Goal: Task Accomplishment & Management: Complete application form

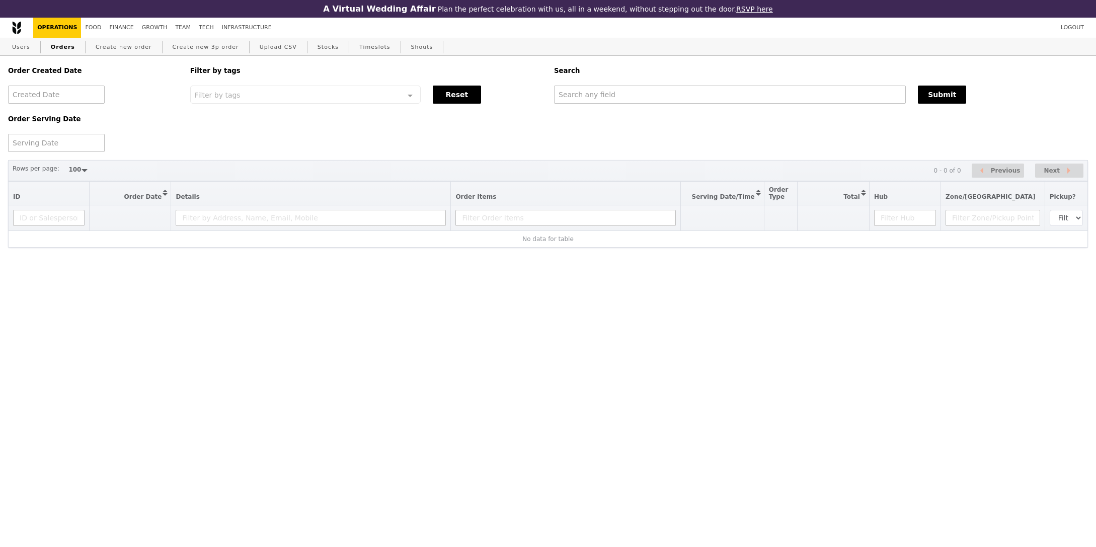
select select "100"
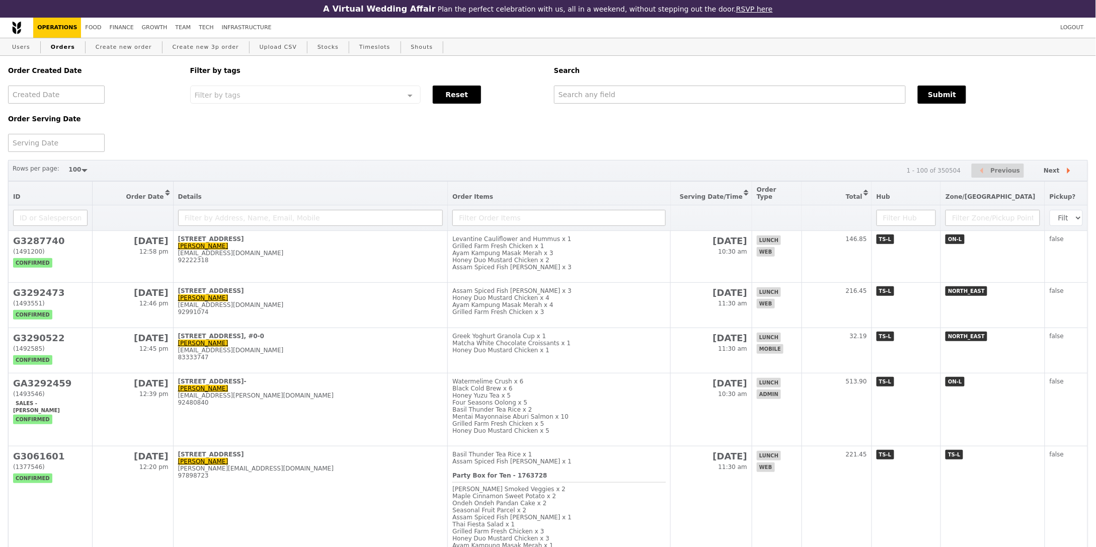
click at [644, 115] on div "Order Created Date Order Serving Date Filter by tags Filter by tags Meal_Plan W…" at bounding box center [548, 104] width 1092 height 96
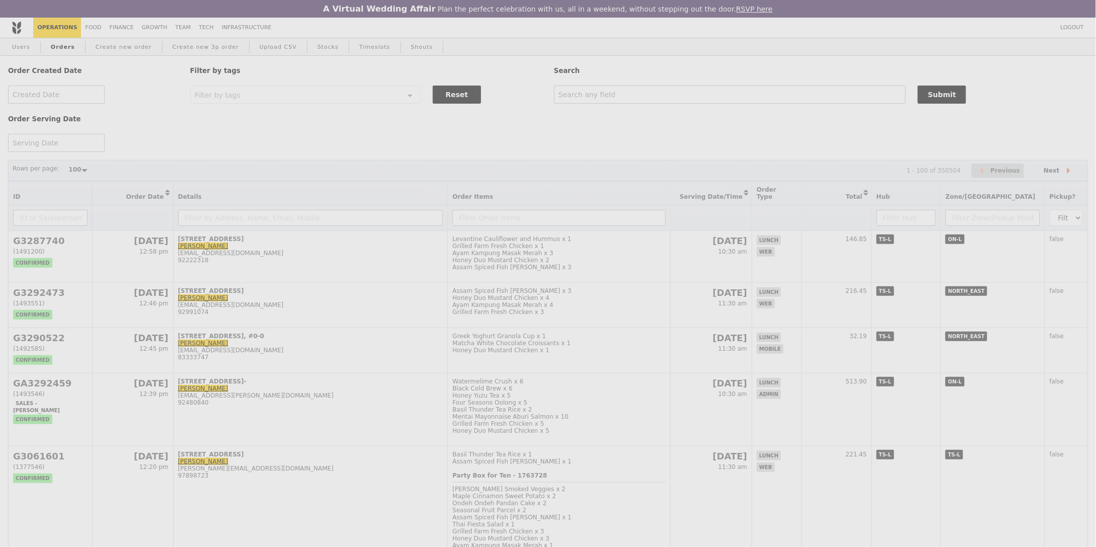
click at [645, 106] on div "Weddings by Grain presents Plan the perfect celebration with us, all in a weeke…" at bounding box center [548, 273] width 1096 height 547
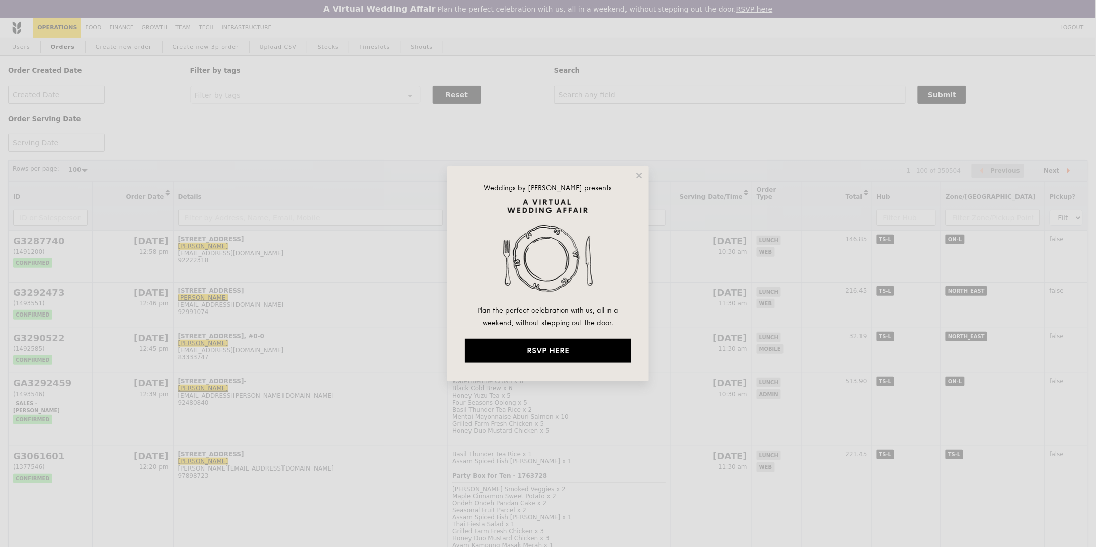
click at [654, 94] on div "Weddings by Grain presents Plan the perfect celebration with us, all in a weeke…" at bounding box center [548, 273] width 1096 height 547
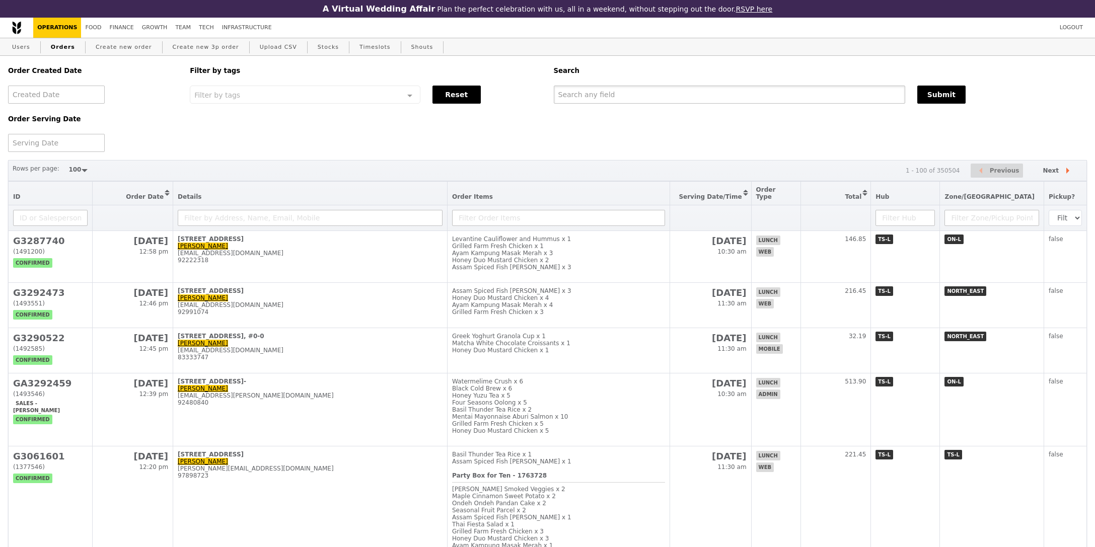
click at [619, 101] on input "text" at bounding box center [729, 95] width 351 height 18
paste input "GA3292416"
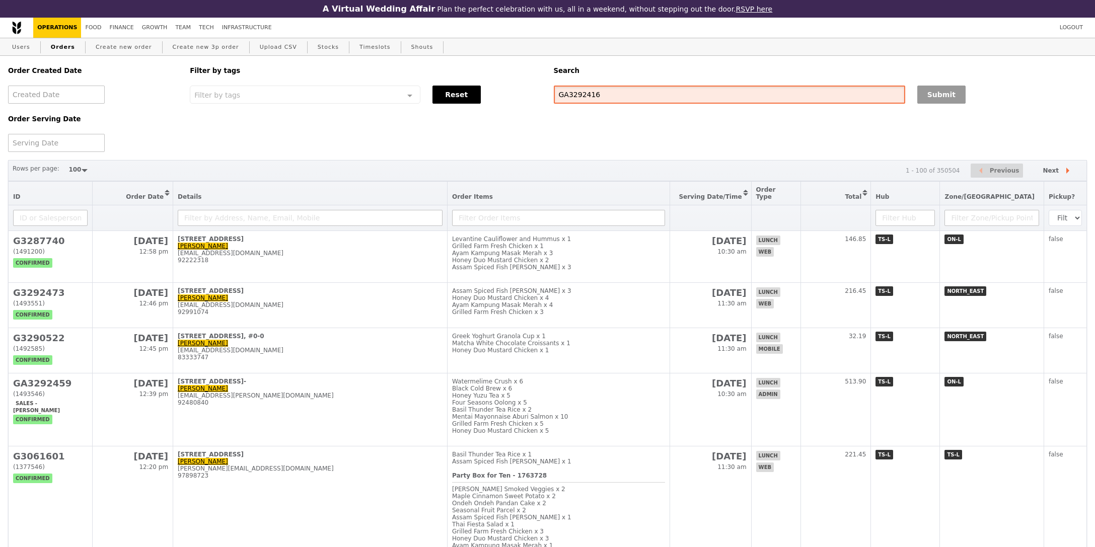
type input "GA3292416"
click at [924, 97] on button "Submit" at bounding box center [941, 95] width 48 height 18
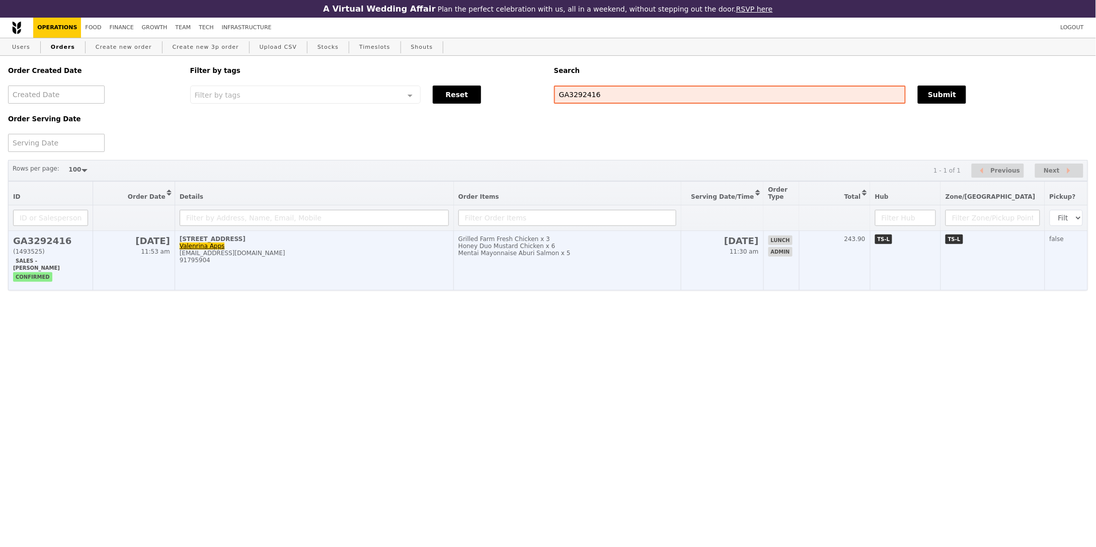
click at [199, 264] on div "91795904" at bounding box center [314, 260] width 269 height 7
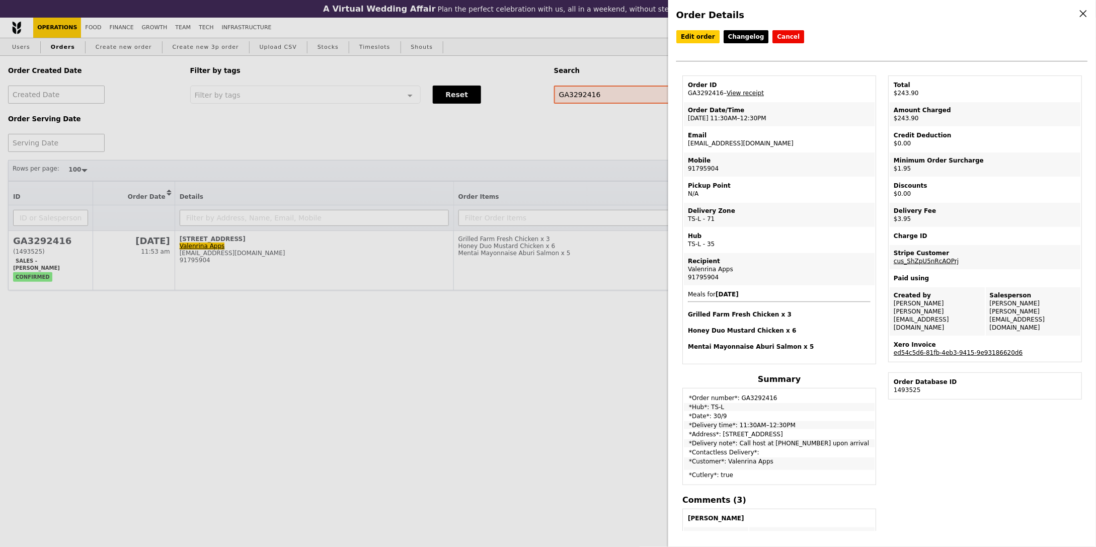
click at [379, 360] on div "Order Details Edit order Changelog Cancel Order ID GA3292416 – View receipt Ord…" at bounding box center [548, 273] width 1096 height 547
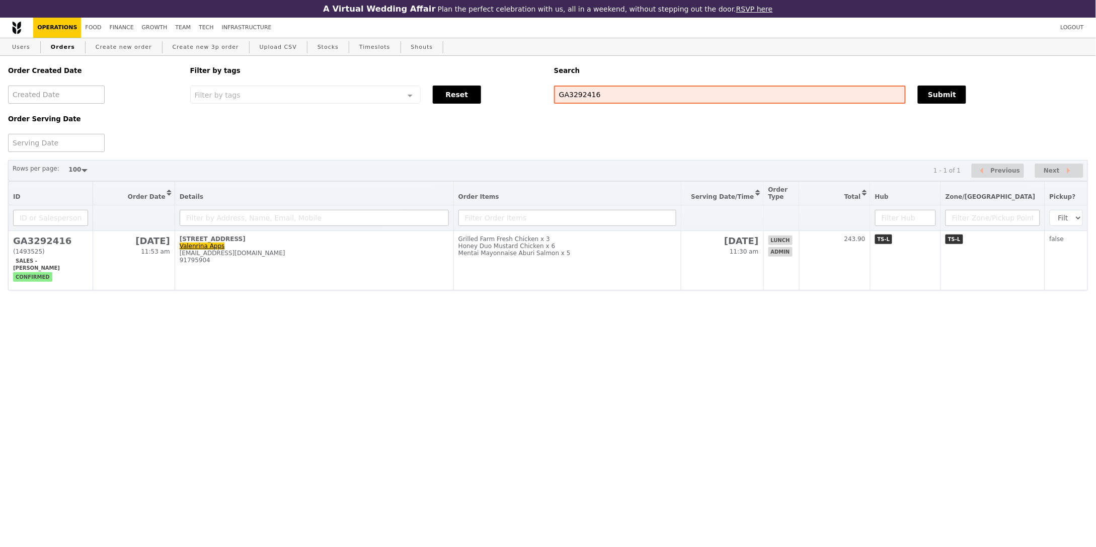
click at [543, 230] on th at bounding box center [566, 218] width 227 height 26
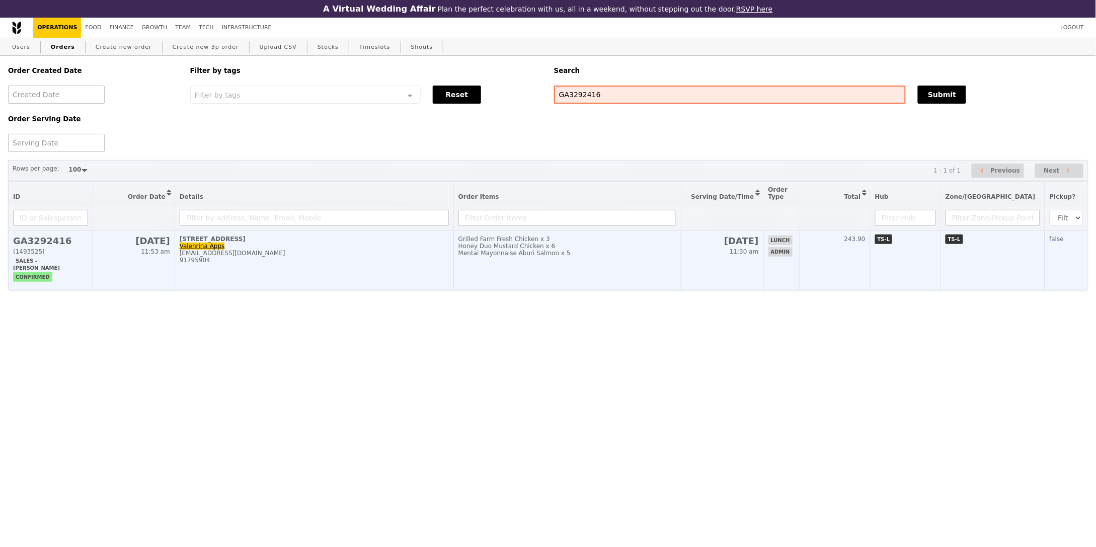
click at [568, 244] on div "Honey Duo Mustard Chicken x 6" at bounding box center [568, 246] width 218 height 7
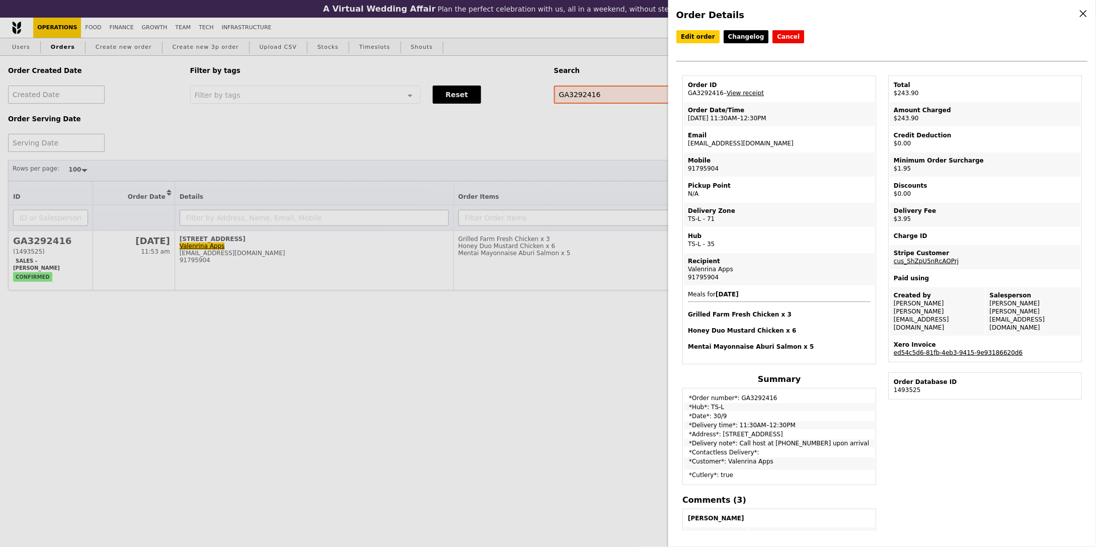
click at [956, 349] on link "ed54c5d6-81fb-4eb3-9415-9e93186620d6" at bounding box center [958, 352] width 129 height 7
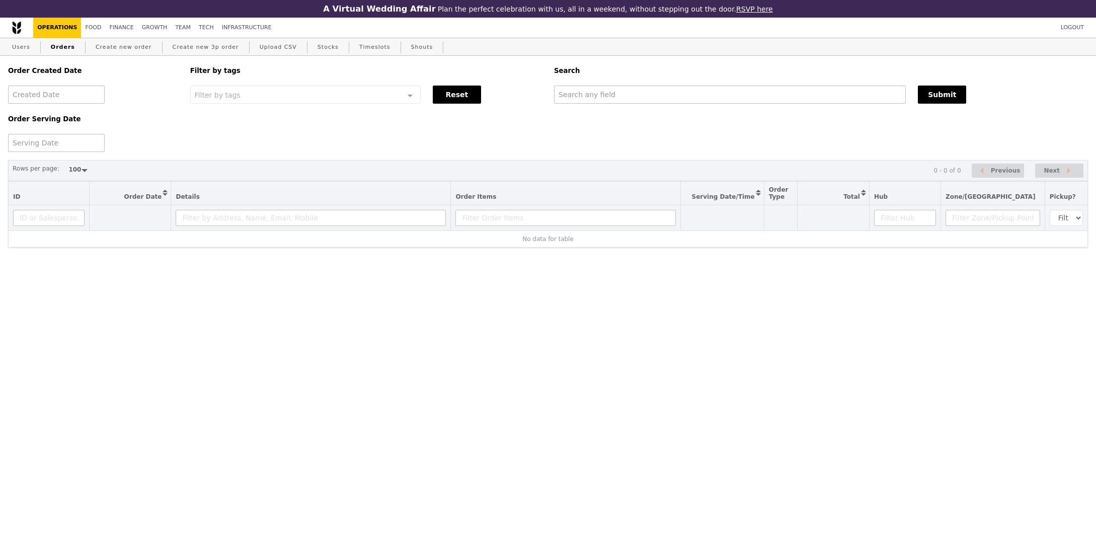
select select "100"
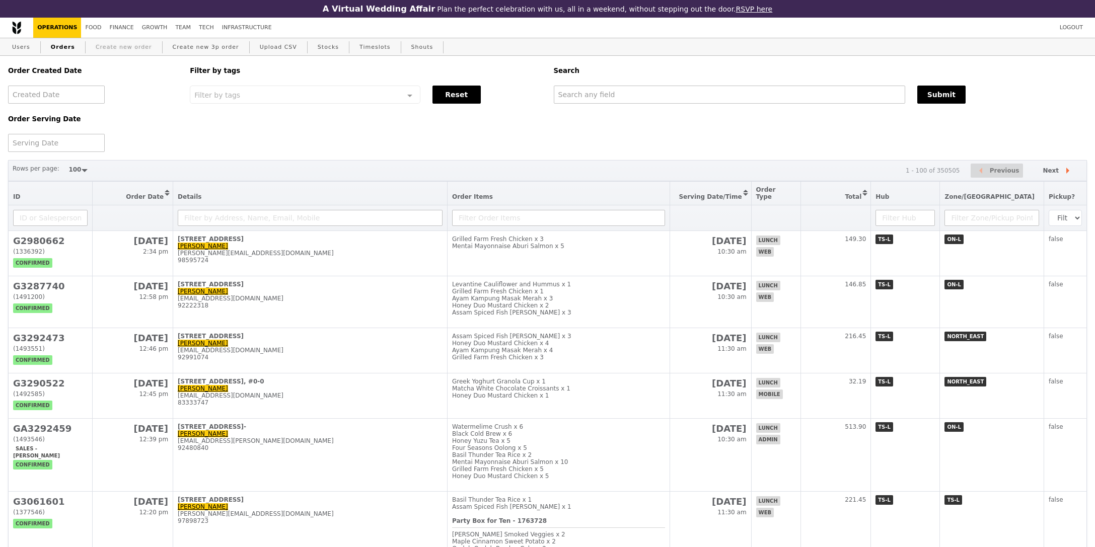
click at [118, 48] on link "Create new order" at bounding box center [124, 47] width 64 height 18
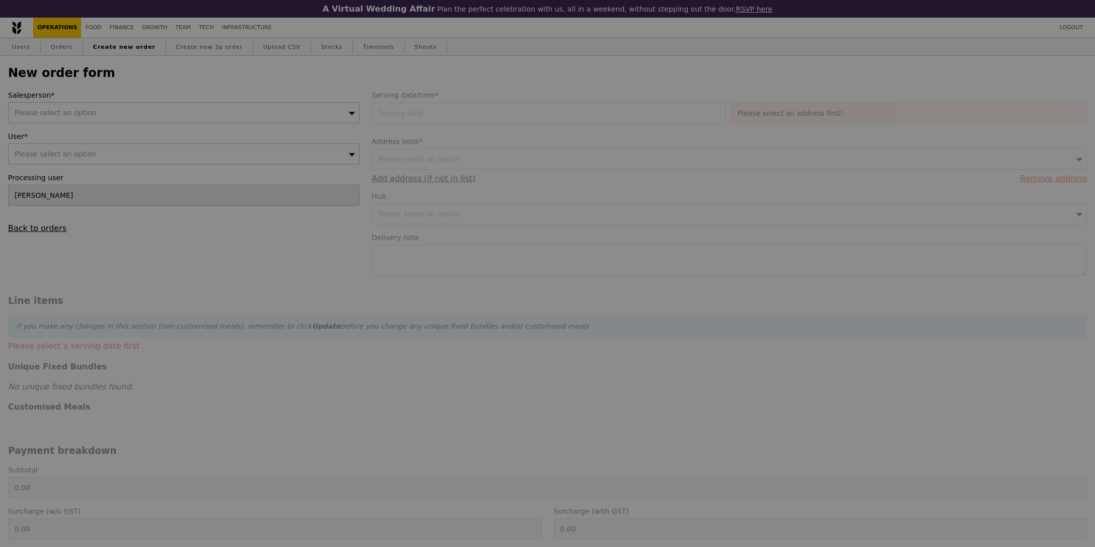
type input "Confirm"
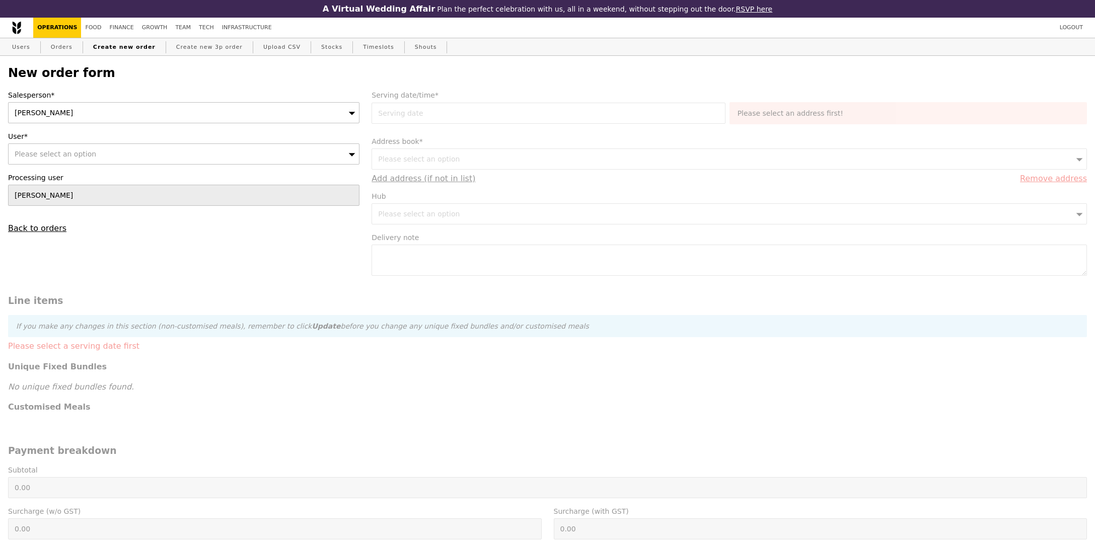
click at [129, 115] on div "[PERSON_NAME]" at bounding box center [183, 112] width 351 height 21
type input "jyren"
click at [96, 152] on div "Please select an option" at bounding box center [183, 153] width 351 height 21
type input "accenture@sg.issworld.com"
type input "Confirm"
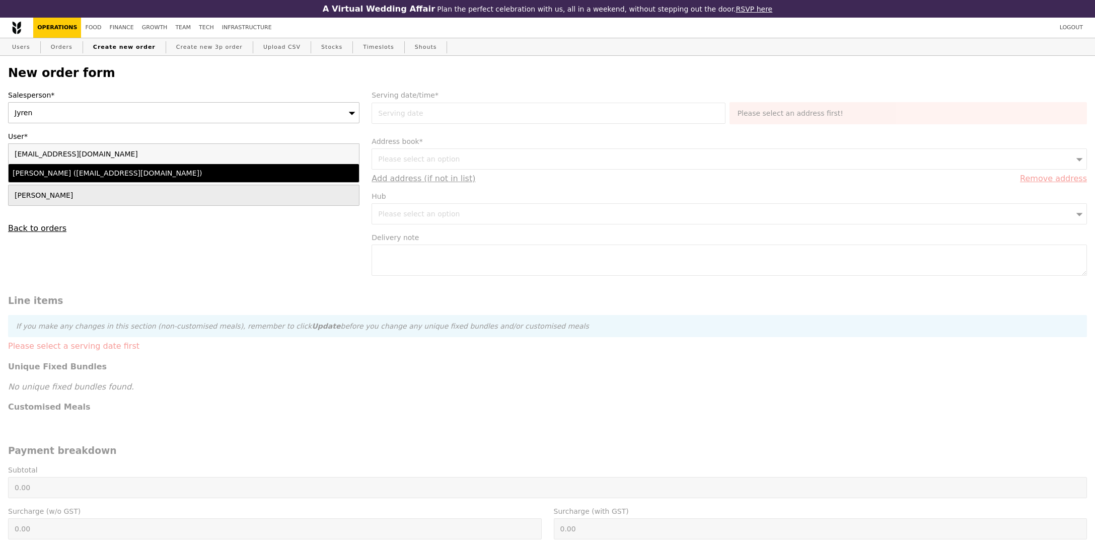
type input "accenture@sg.issworld.com"
click at [97, 169] on div "Simon (accenture@sg.issworld.com)" at bounding box center [141, 173] width 257 height 10
type input "Loading..."
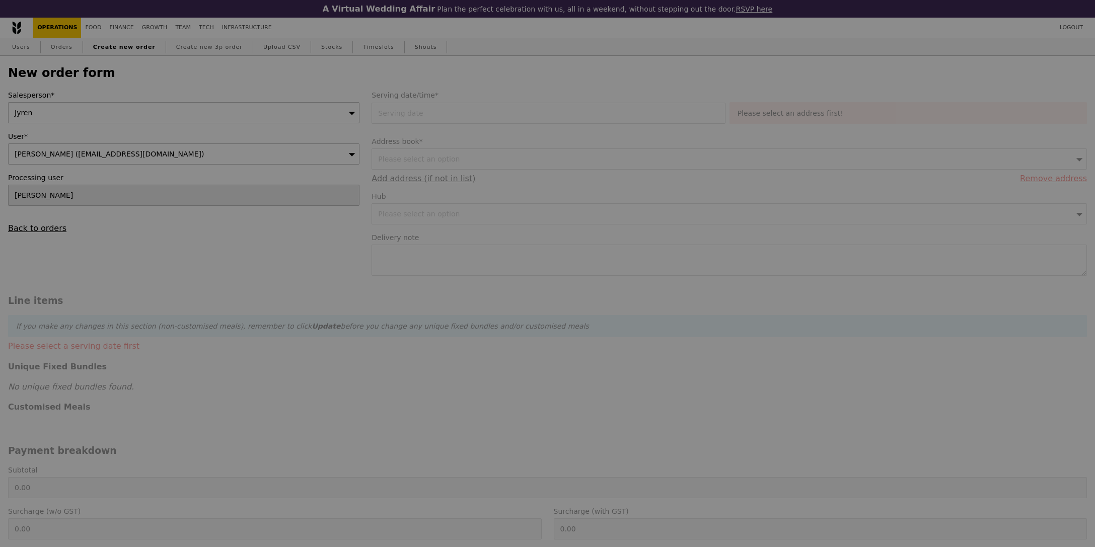
type input "1.79"
type input "1.95"
type input "10.50"
type input "11.45"
type input "13.40"
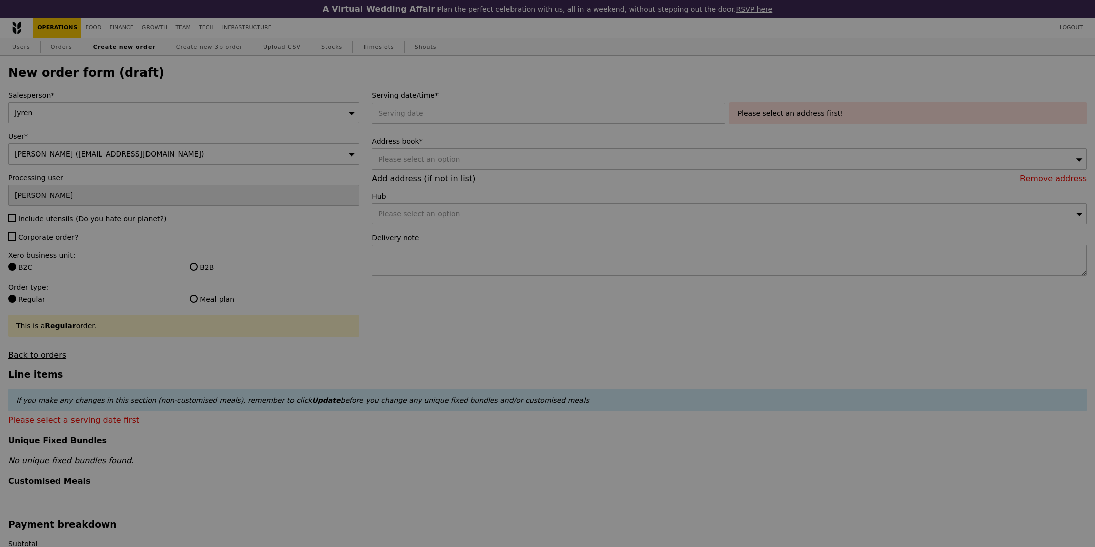
type input "Confirm"
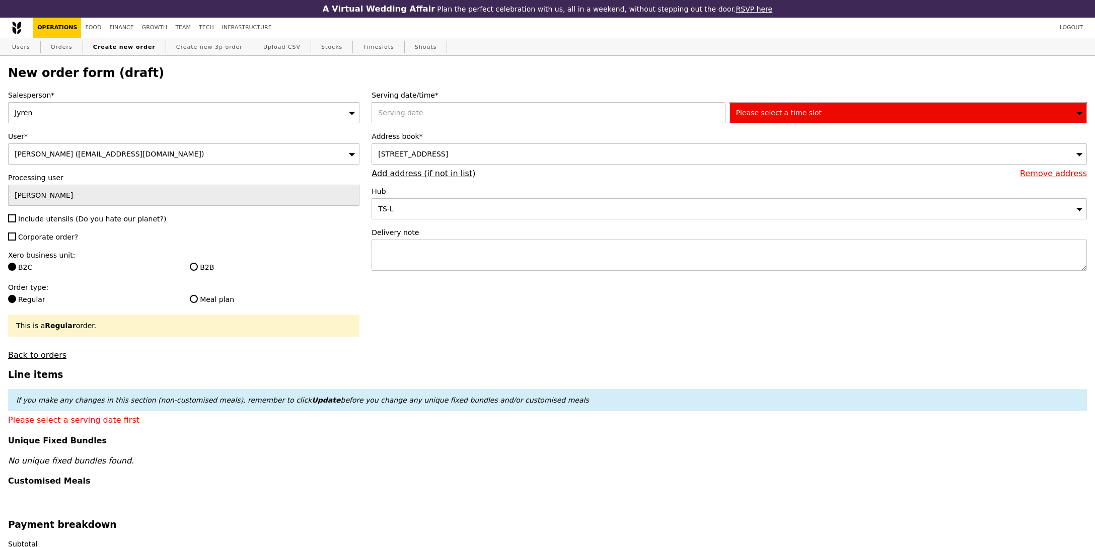
click at [74, 220] on span "Include utensils (Do you hate our planet?)" at bounding box center [92, 219] width 148 height 8
click at [16, 220] on input "Include utensils (Do you hate our planet?)" at bounding box center [12, 218] width 8 height 8
checkbox input "true"
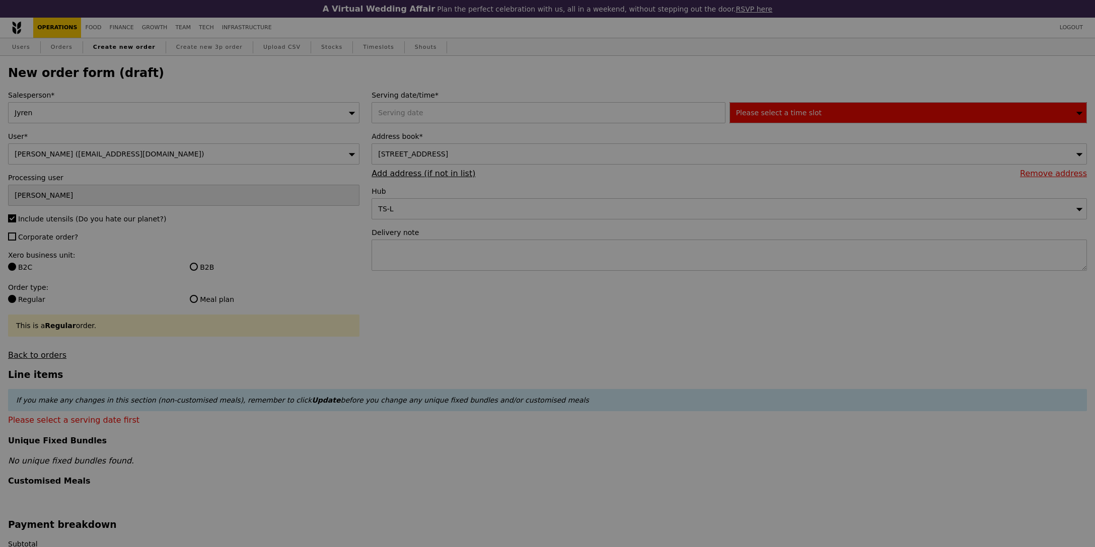
type input "Confirm"
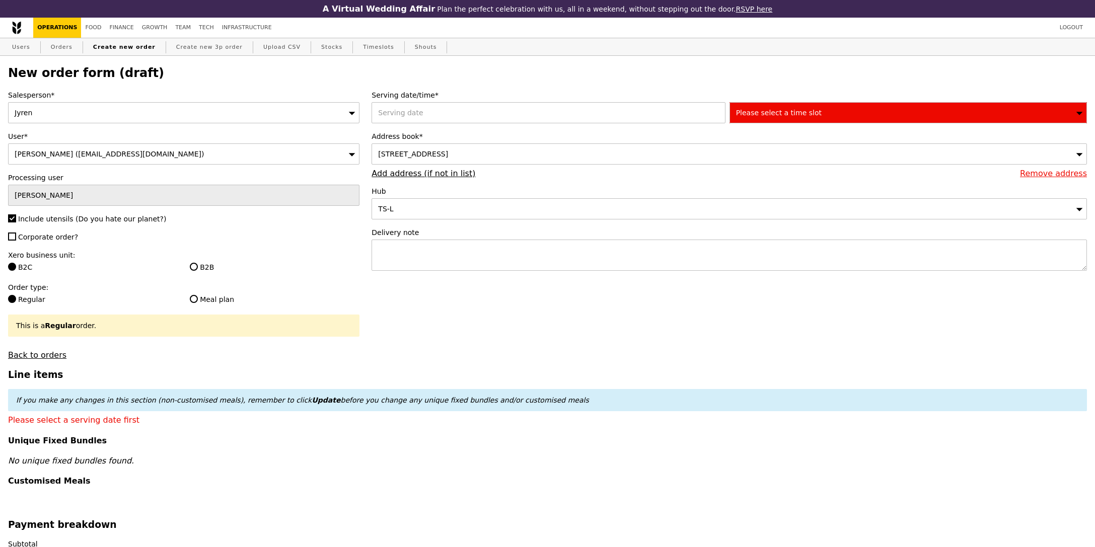
click at [68, 246] on div "Salesperson* Jyren User* Simon (accenture@sg.issworld.com) Processing user Sand…" at bounding box center [183, 225] width 363 height 270
click at [65, 241] on span "Corporate order?" at bounding box center [48, 237] width 60 height 8
click at [16, 241] on input "Corporate order?" at bounding box center [12, 237] width 8 height 8
checkbox input "true"
click at [215, 268] on label "B2B" at bounding box center [275, 267] width 170 height 10
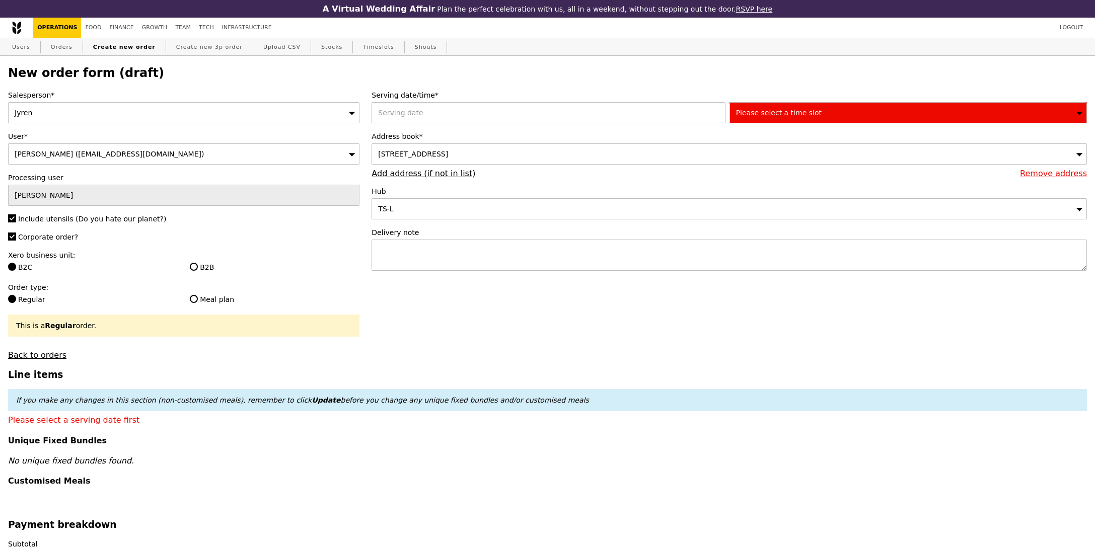
click at [198, 268] on input "B2B" at bounding box center [194, 267] width 8 height 8
radio input "true"
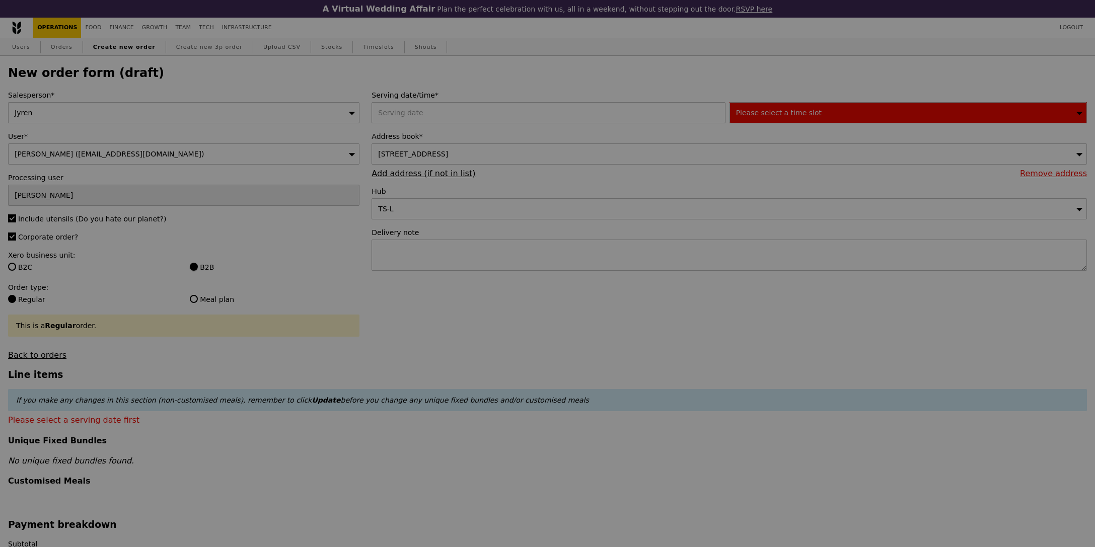
type input "Confirm"
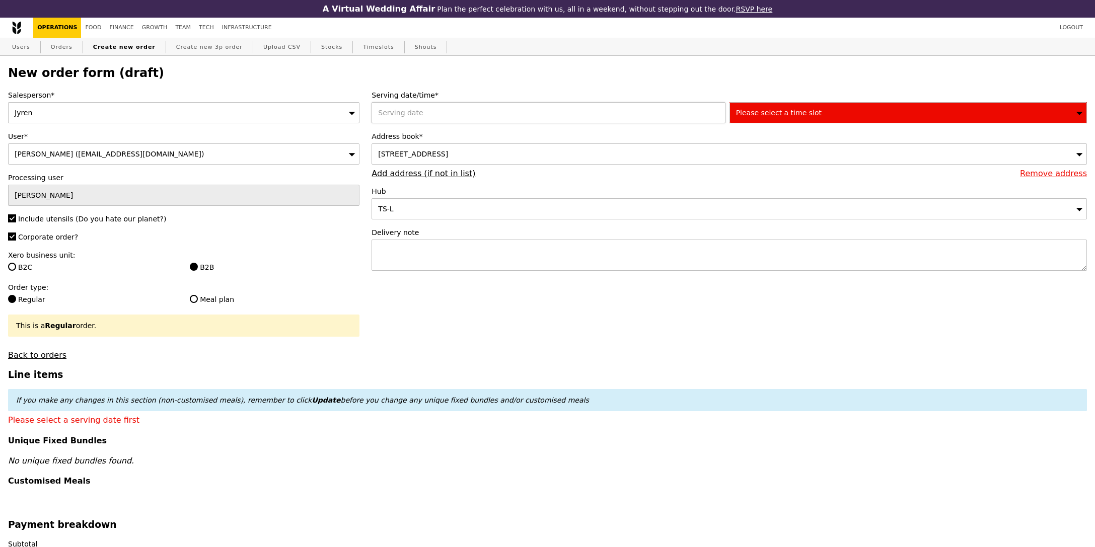
click at [456, 119] on div at bounding box center [549, 112] width 357 height 21
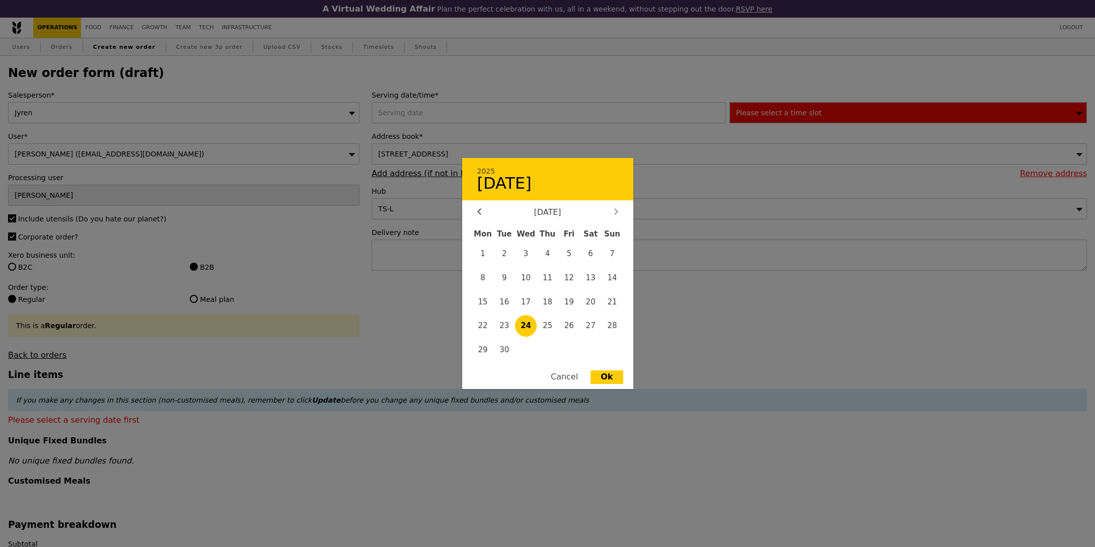
click at [614, 211] on icon at bounding box center [616, 211] width 4 height 7
click at [528, 256] on span "1" at bounding box center [526, 254] width 22 height 22
type input "01 Oct 2025"
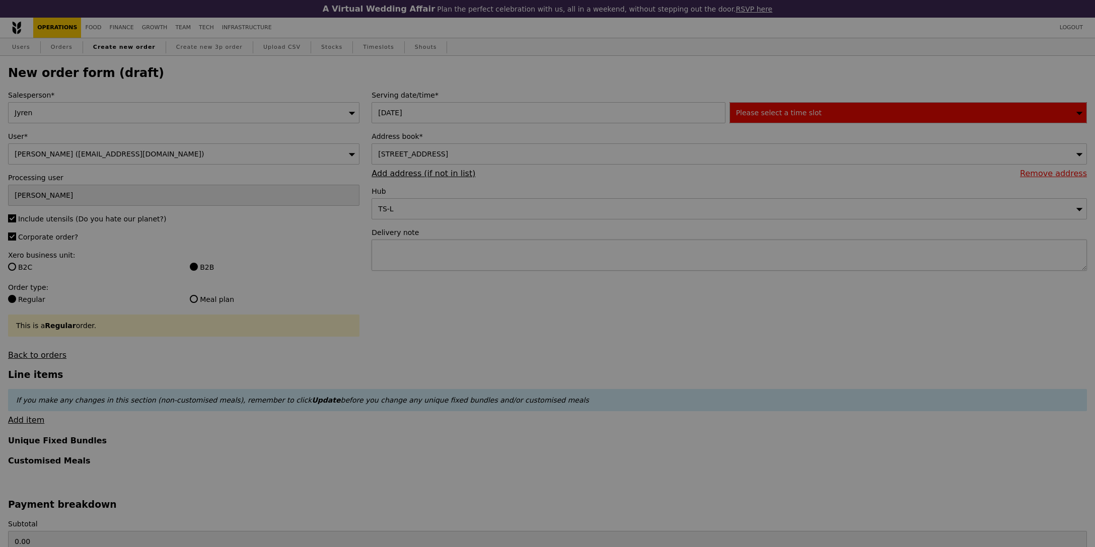
type input "Confirm"
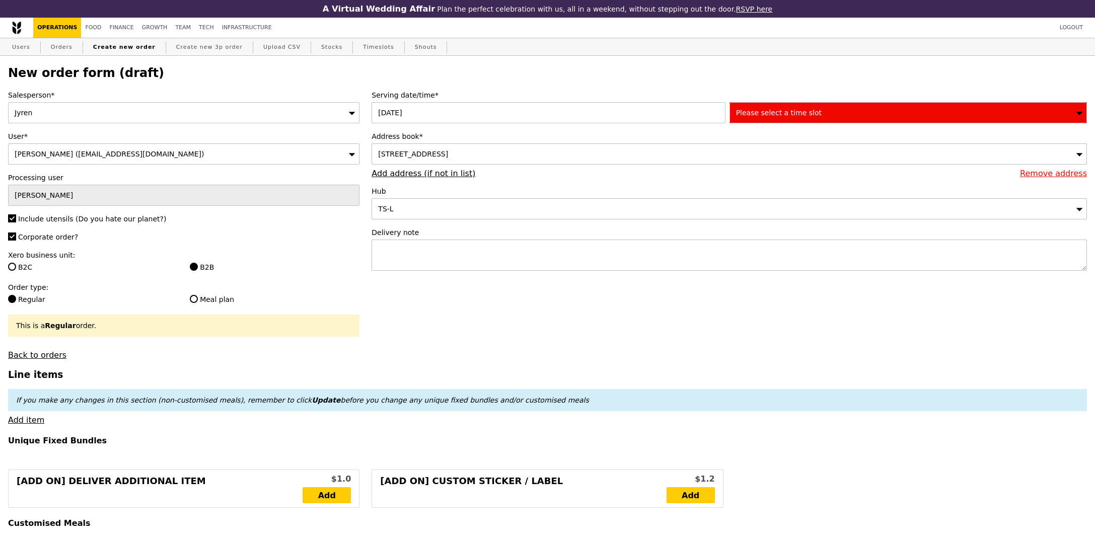
click at [798, 116] on span "Please select a time slot" at bounding box center [779, 113] width 86 height 8
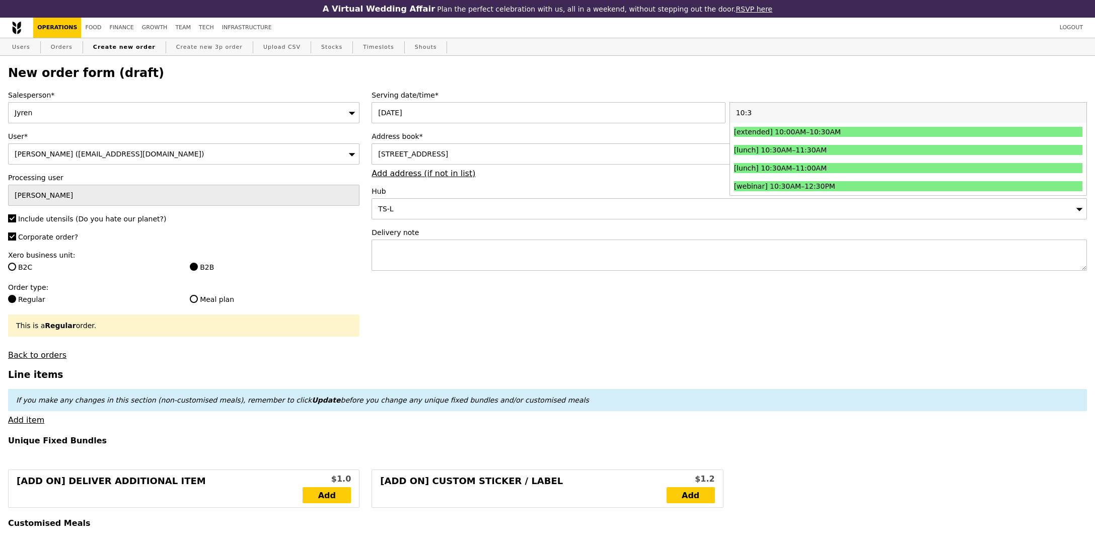
type input "10:30"
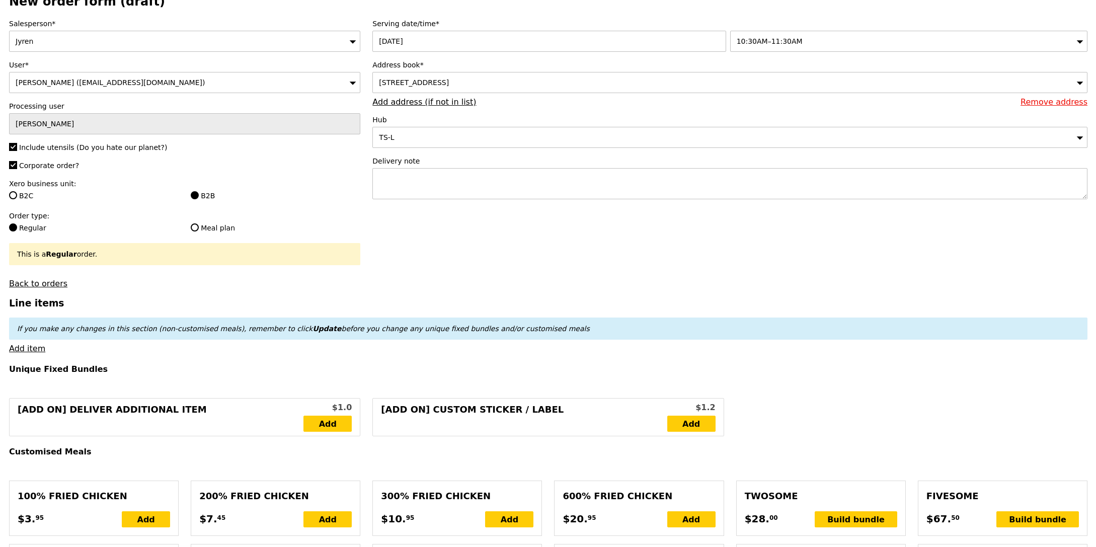
scroll to position [166, 0]
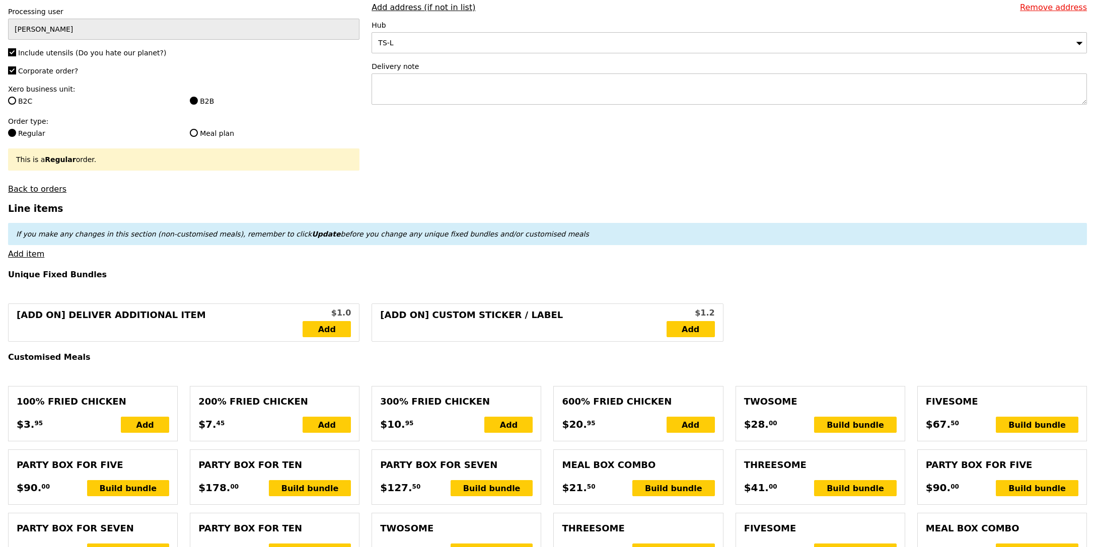
click at [849, 353] on h4 "Customised Meals" at bounding box center [547, 357] width 1079 height 10
click at [319, 486] on div "Build bundle" at bounding box center [310, 488] width 83 height 16
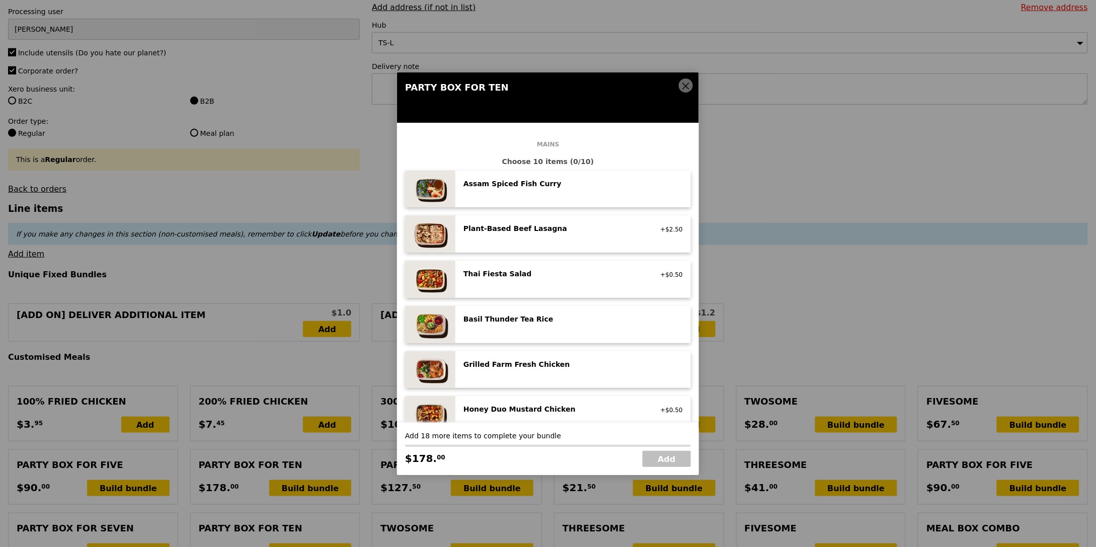
scroll to position [26, 0]
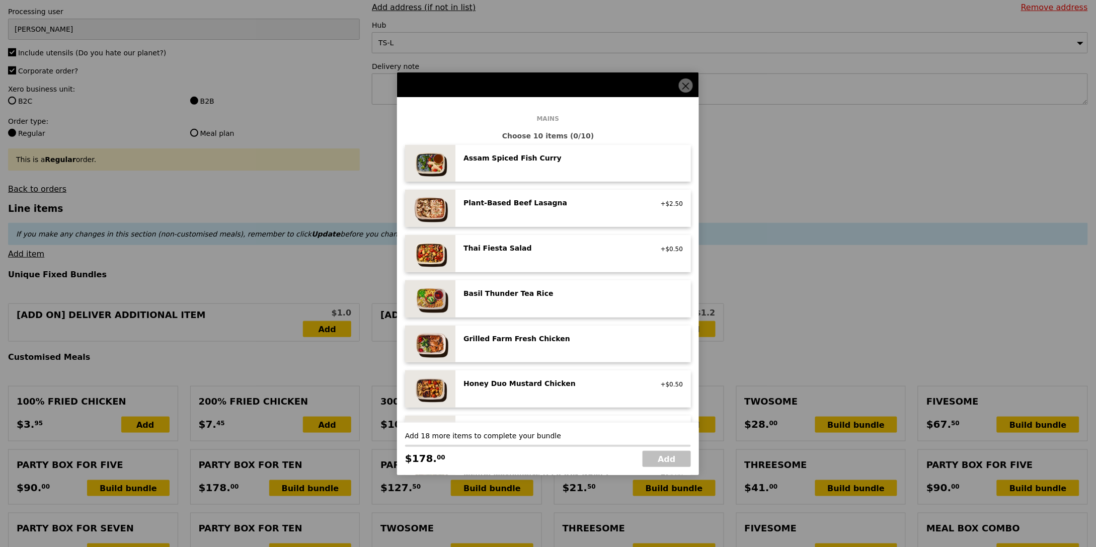
click at [584, 389] on div "Honey Duo Mustard Chicken high protein, contains allium, soy, wheat" at bounding box center [553, 384] width 193 height 12
click at [586, 384] on div "Honey Duo Mustard Chicken" at bounding box center [554, 383] width 181 height 10
click at [535, 336] on div "Grilled Farm Fresh Chicken" at bounding box center [554, 339] width 181 height 10
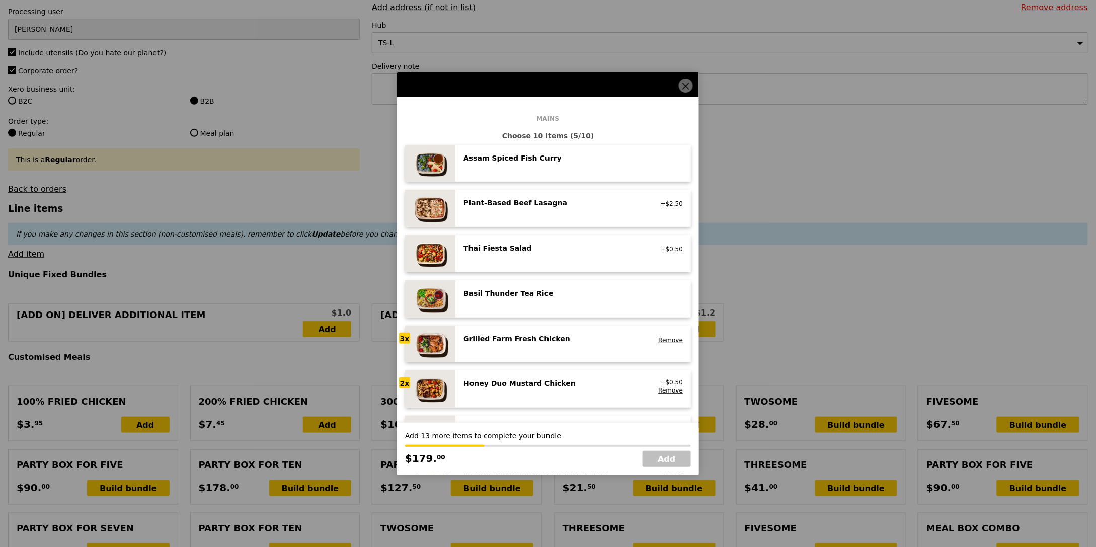
click at [535, 336] on div "Grilled Farm Fresh Chicken" at bounding box center [554, 339] width 181 height 10
click at [560, 195] on div "Plant‑Based Beef Lasagna vegetarian, contains allium, dairy, soy, wheat +$2.50" at bounding box center [573, 208] width 236 height 37
click at [560, 207] on div "Plant‑Based Beef Lasagna" at bounding box center [554, 203] width 181 height 10
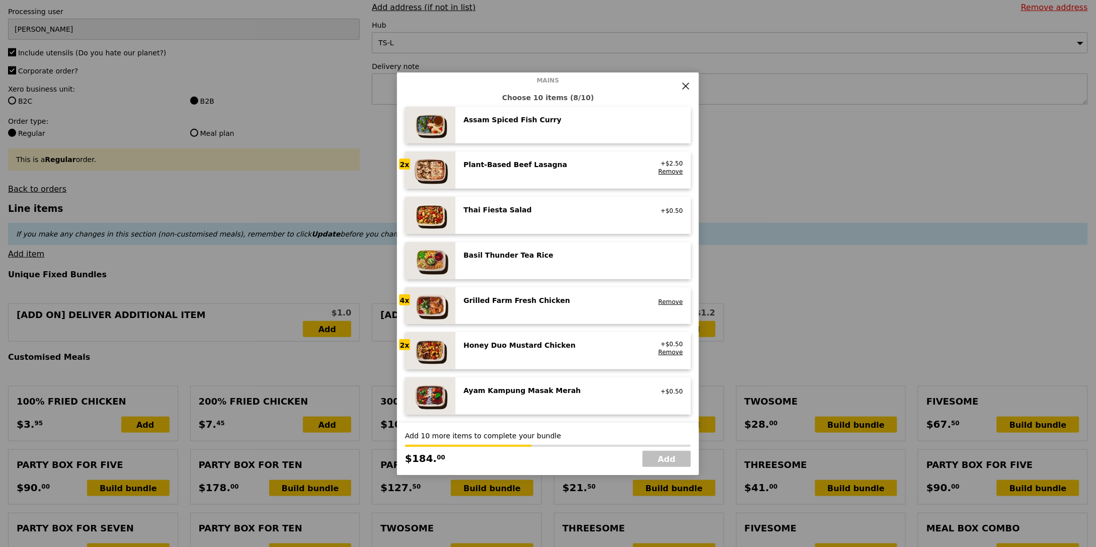
click at [560, 402] on div "Ayam Kampung Masak Merah high protein, spicy, contains allium, shellfish, soy, …" at bounding box center [573, 396] width 219 height 21
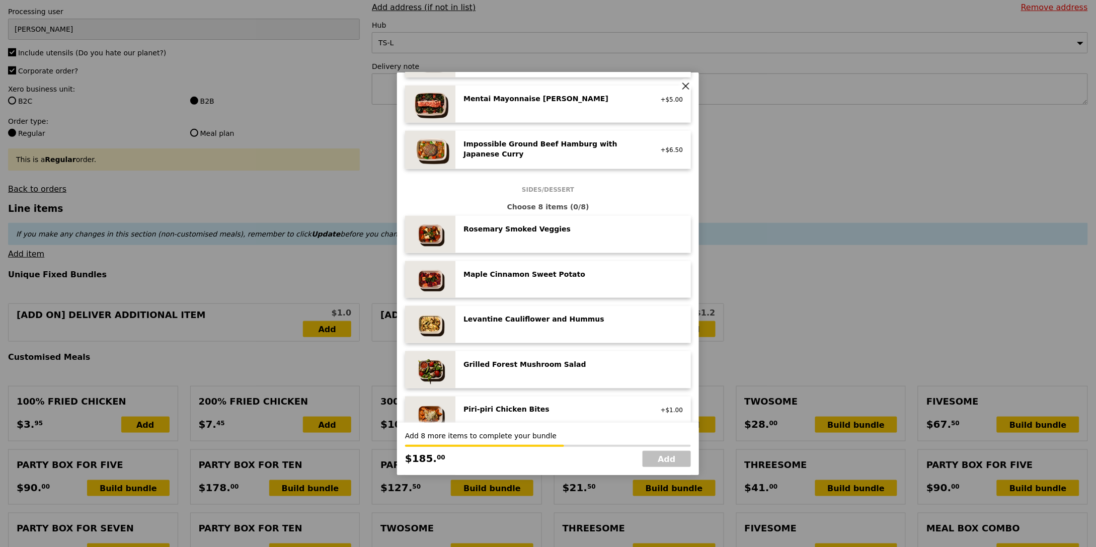
scroll to position [411, 0]
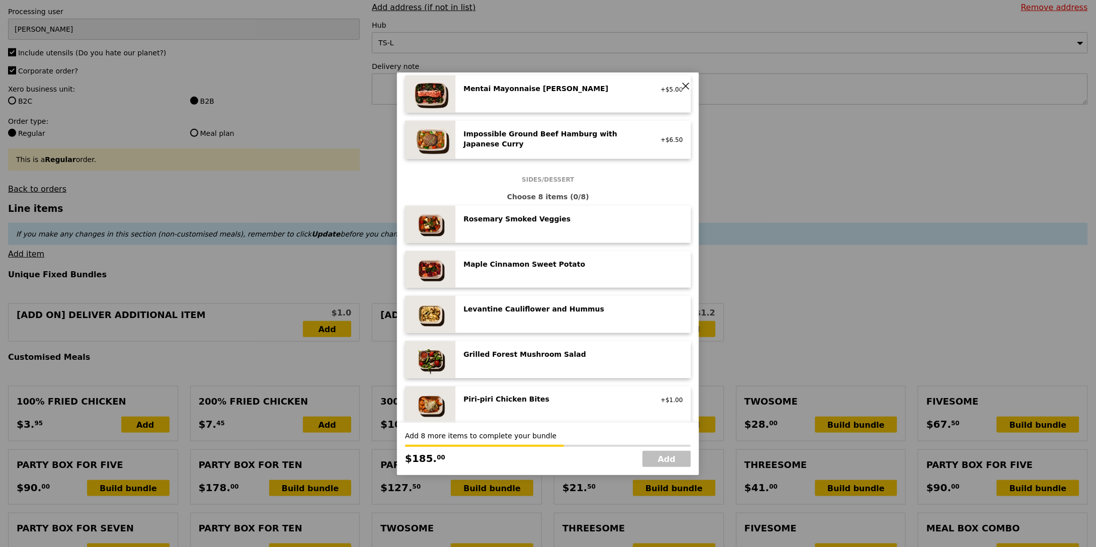
click at [562, 317] on div "Levantine Cauliflower and Hummus low carb, vegan" at bounding box center [573, 314] width 219 height 21
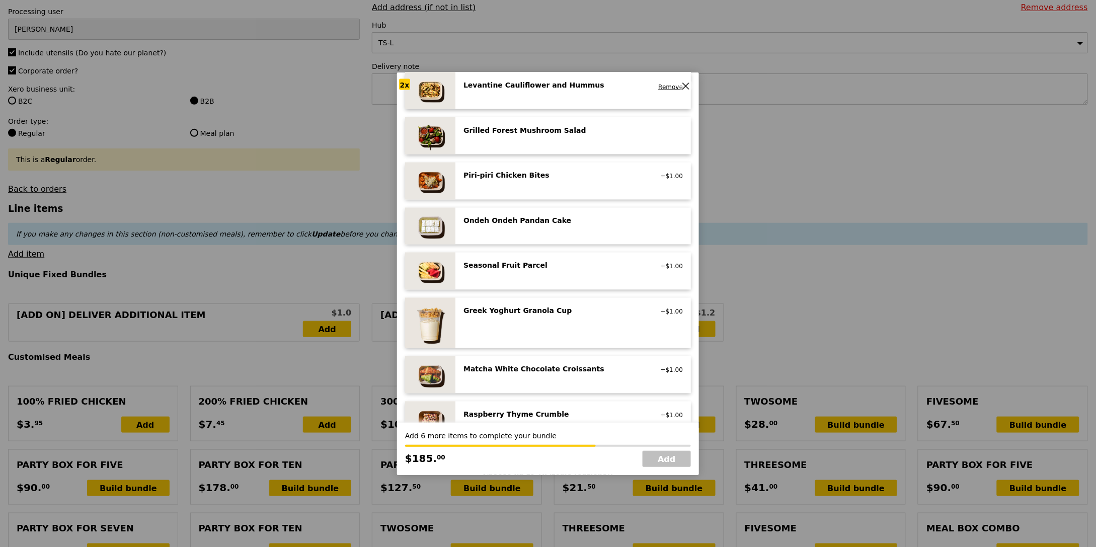
scroll to position [653, 0]
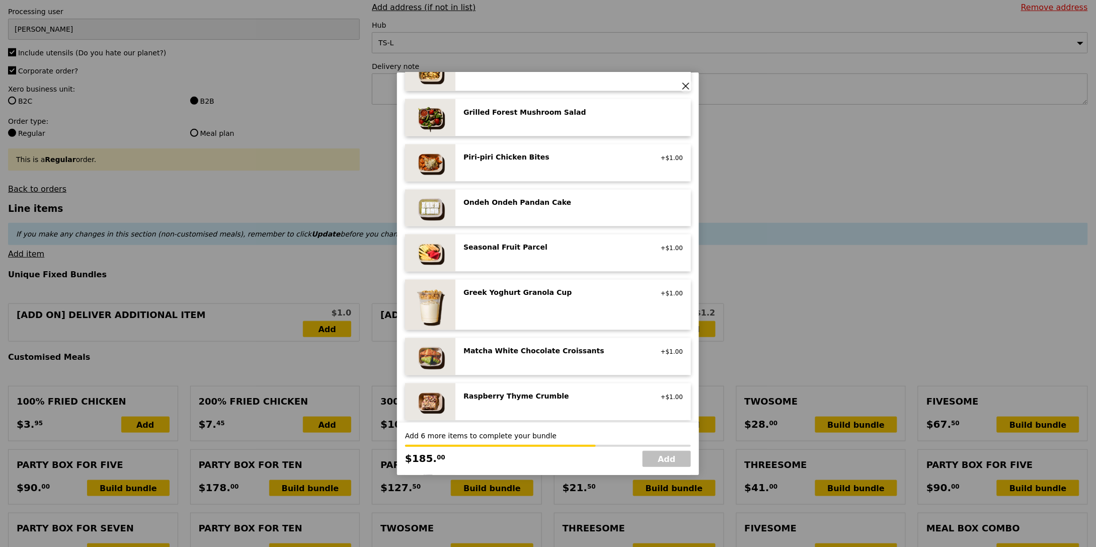
click at [549, 392] on div "Raspberry Thyme Crumble" at bounding box center [554, 397] width 181 height 10
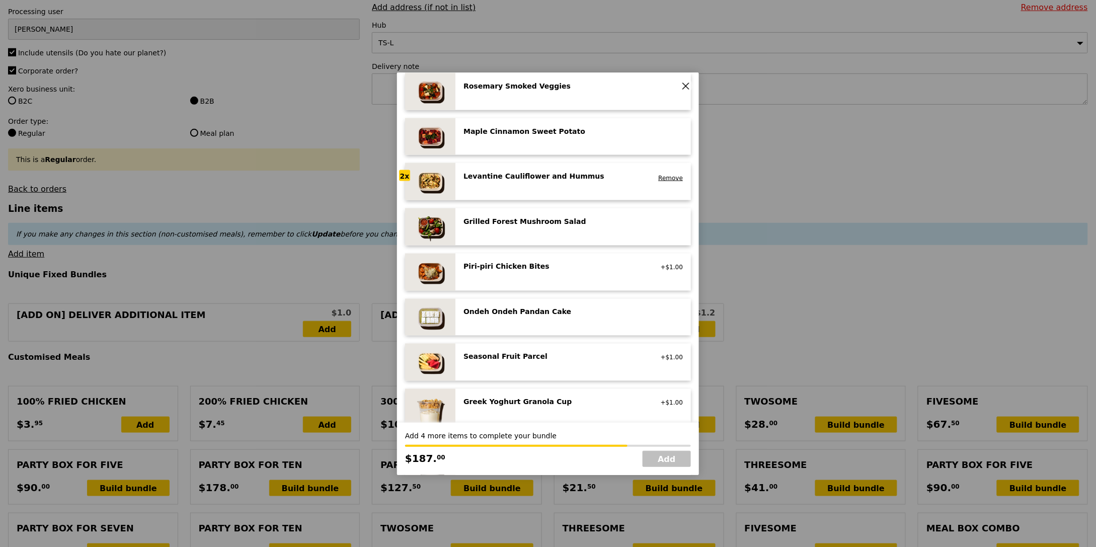
scroll to position [512, 0]
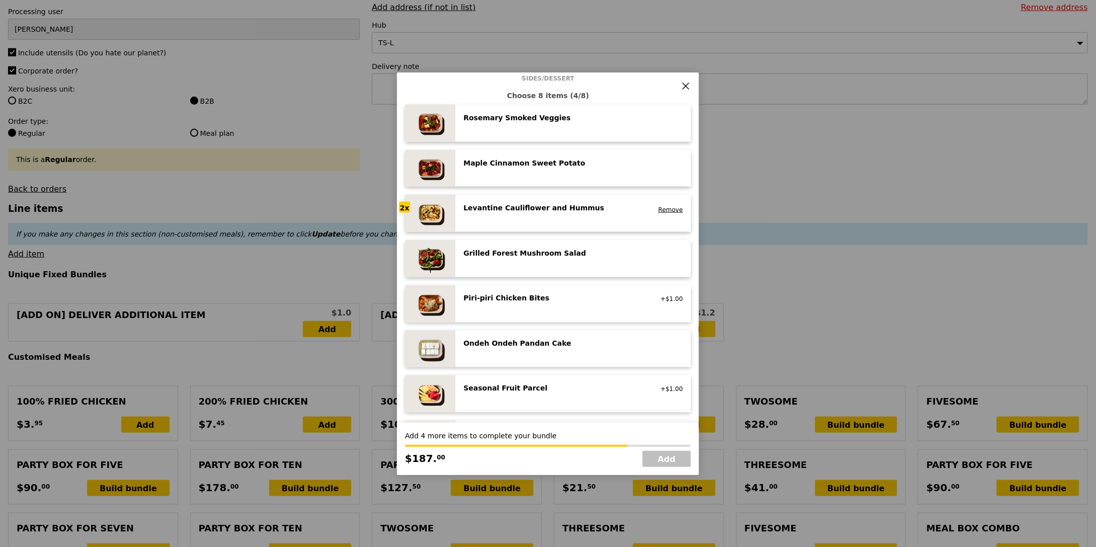
click at [517, 267] on div "Grilled Forest Mushroom Salad low carb, vegan" at bounding box center [573, 258] width 219 height 21
click at [517, 267] on div "Grilled Forest Mushroom Salad low carb, vegan Remove" at bounding box center [573, 258] width 219 height 21
click at [569, 342] on div "Ondeh Ondeh Pandan Cake" at bounding box center [554, 344] width 181 height 10
click at [570, 342] on div "Ondeh Ondeh Pandan Cake" at bounding box center [554, 344] width 181 height 10
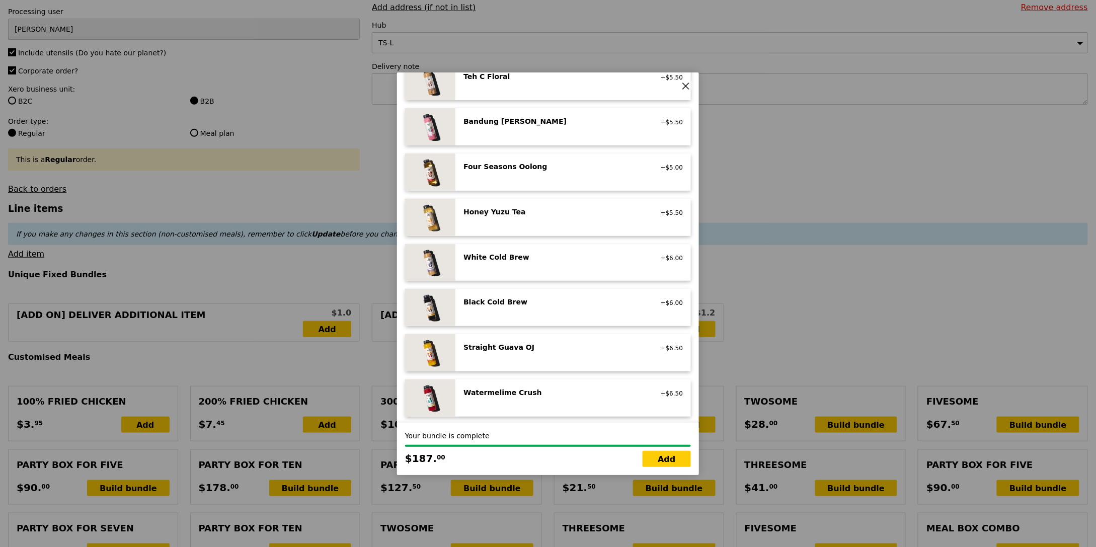
scroll to position [1102, 0]
click at [572, 137] on div "Bandung Gao no caffeine, vegetarian, contains dairy +$5.50" at bounding box center [573, 127] width 219 height 21
click at [572, 137] on div "Bandung Gao no caffeine, vegetarian, contains dairy +$5.50 Remove" at bounding box center [573, 127] width 219 height 21
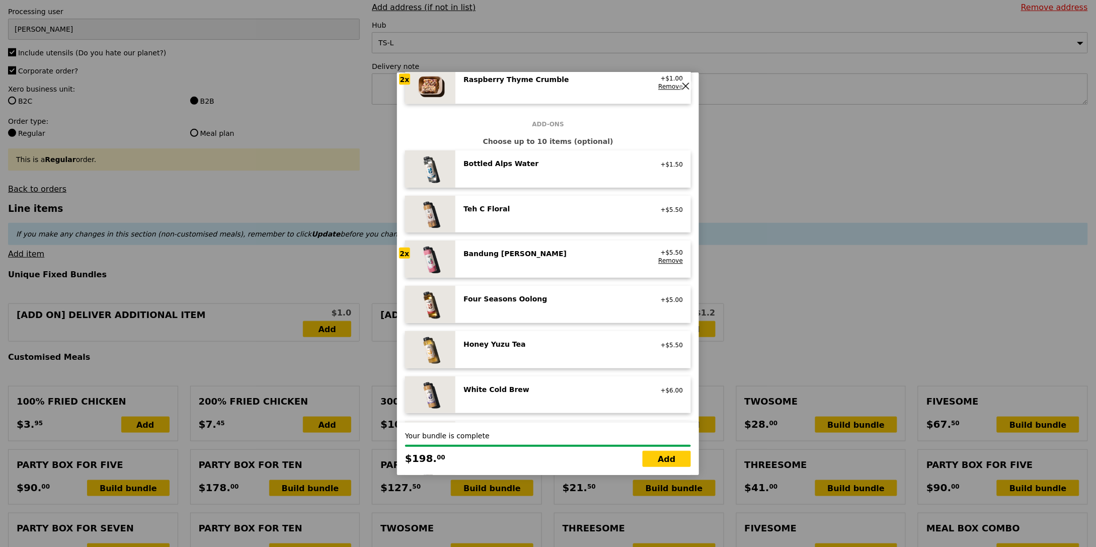
scroll to position [958, 0]
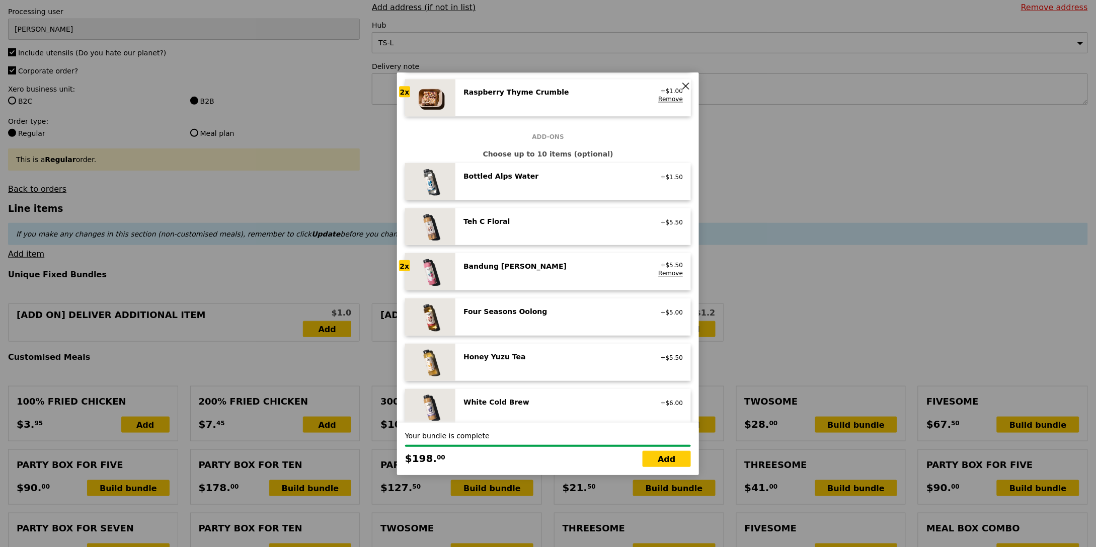
click at [510, 236] on div "Teh C Floral vegetarian, contains dairy +$5.50" at bounding box center [573, 226] width 219 height 21
click at [510, 236] on div "Teh C Floral vegetarian, contains dairy +$5.50 Remove" at bounding box center [573, 226] width 219 height 21
click at [550, 376] on div "Honey Yuzu Tea vegetarian +$5.50" at bounding box center [573, 362] width 236 height 37
click at [550, 375] on div "Honey Yuzu Tea vegetarian +$5.50 Remove" at bounding box center [573, 362] width 236 height 37
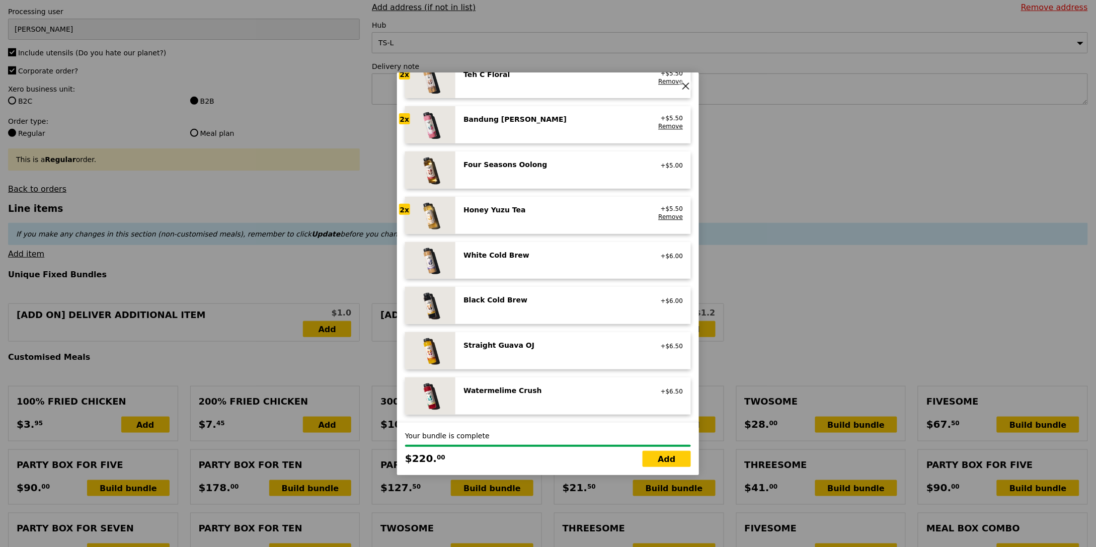
click at [544, 359] on div "Straight Guava OJ no caffeine, vegan +$6.50" at bounding box center [573, 350] width 219 height 21
drag, startPoint x: 544, startPoint y: 359, endPoint x: 544, endPoint y: 352, distance: 6.6
click at [544, 359] on div "Straight Guava OJ no caffeine, vegan +$6.50" at bounding box center [573, 350] width 219 height 21
click at [565, 391] on div "Watermelime Crush" at bounding box center [554, 391] width 181 height 10
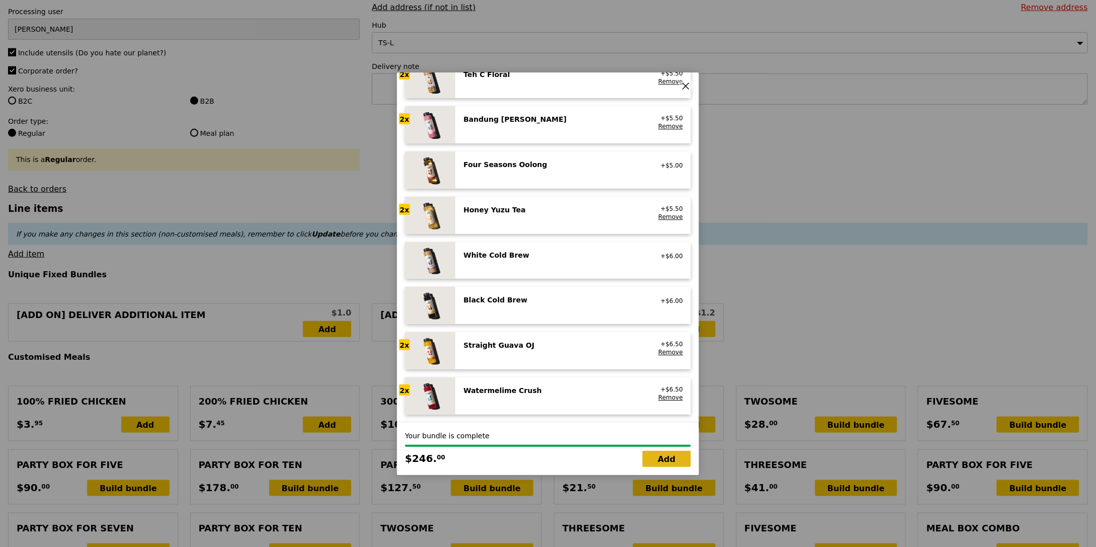
click at [668, 460] on link "Add" at bounding box center [667, 459] width 48 height 16
type input "Loading..."
type input "246.00"
type input "3.62"
type input "3.95"
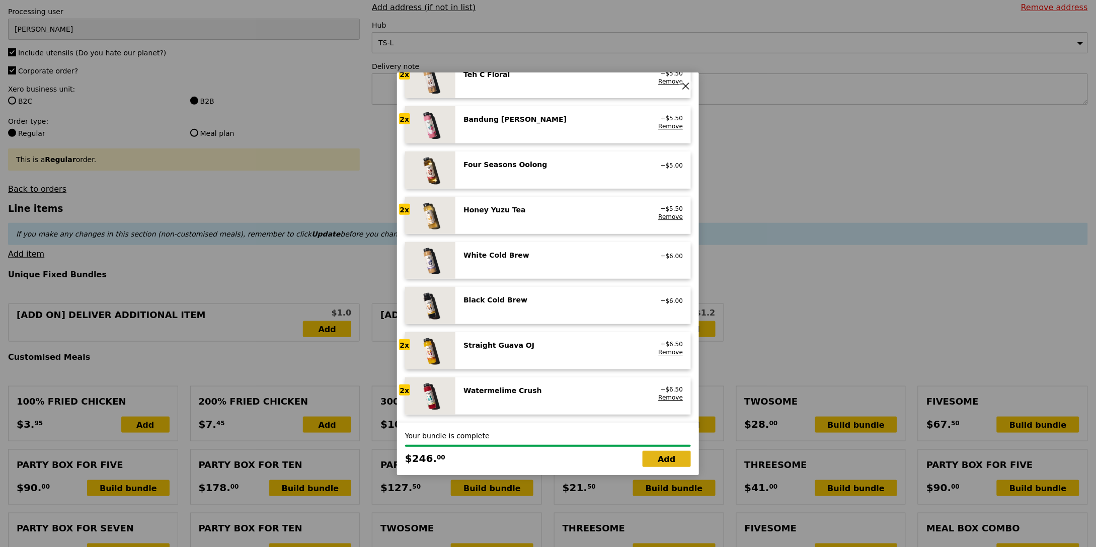
type input "251.90"
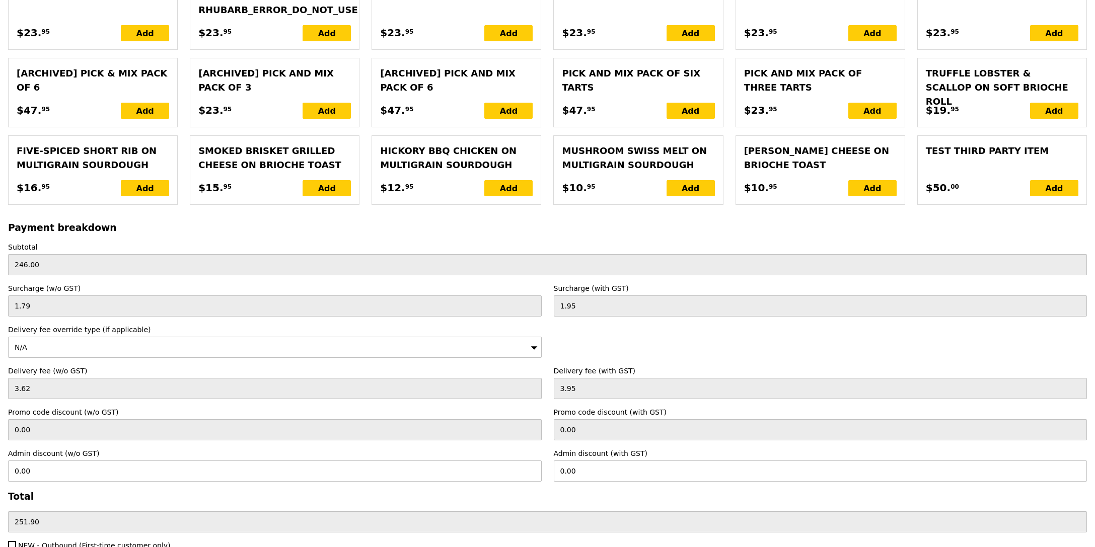
scroll to position [2029, 0]
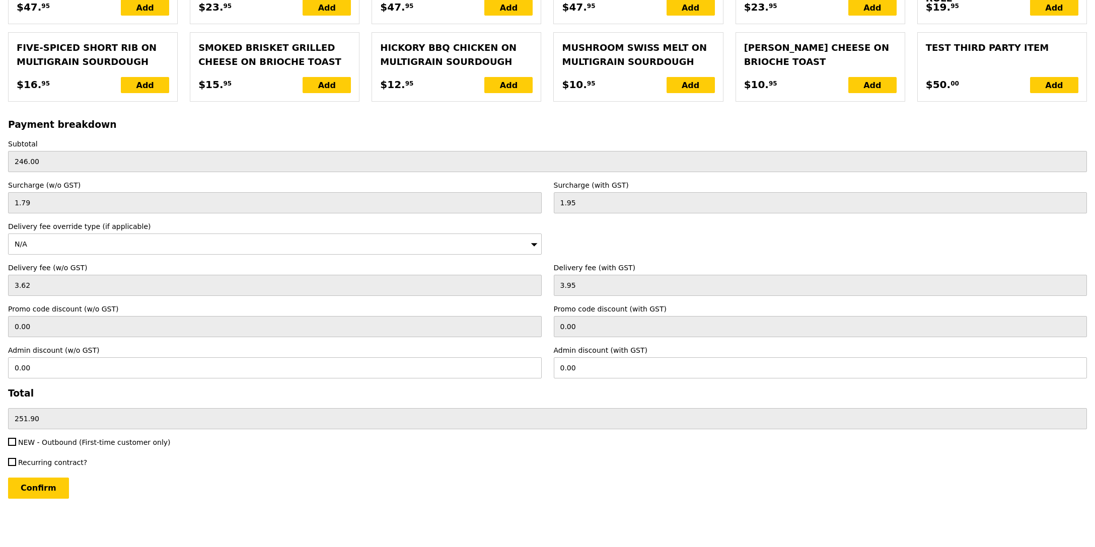
click at [41, 491] on input "Confirm" at bounding box center [38, 488] width 61 height 21
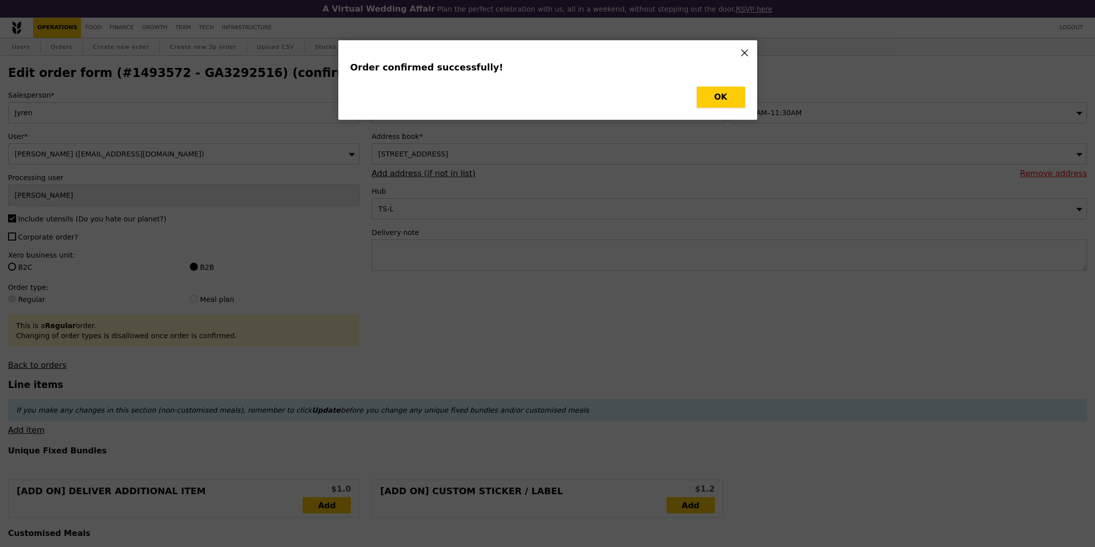
click at [717, 99] on button "OK" at bounding box center [721, 97] width 48 height 21
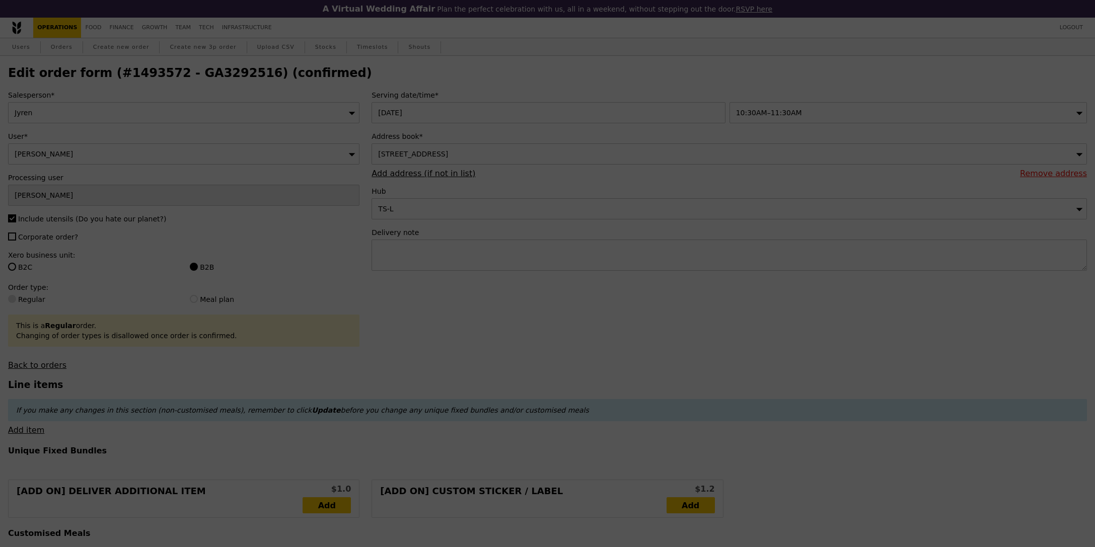
type input "Loading..."
checkbox input "false"
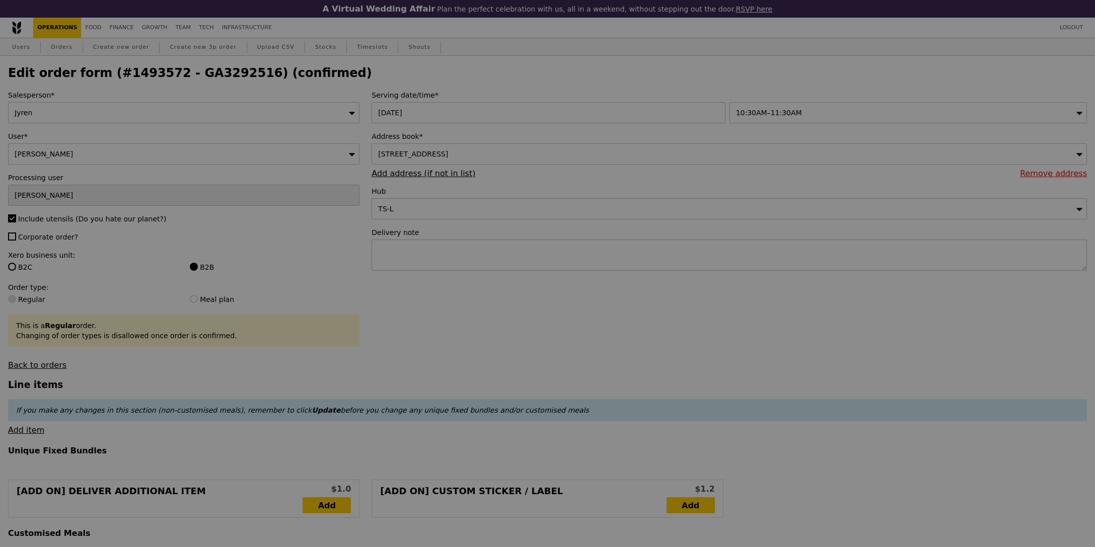
type input "Update"
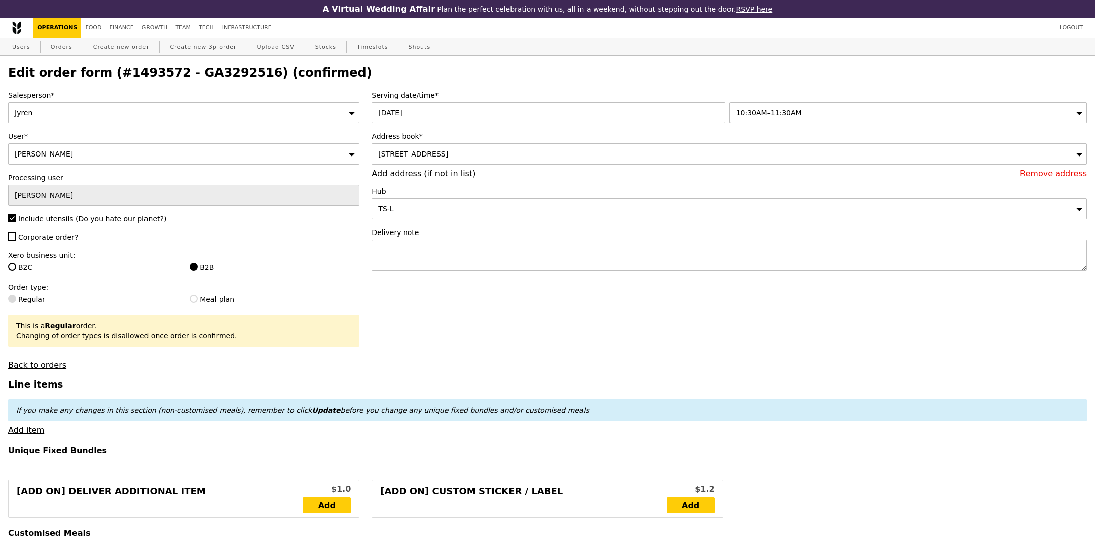
click at [199, 75] on h2 "Edit order form (#1493572 - GA3292516) (confirmed)" at bounding box center [547, 73] width 1079 height 14
copy h2 "GA3292516"
click at [63, 51] on link "Orders" at bounding box center [62, 47] width 30 height 18
select select "100"
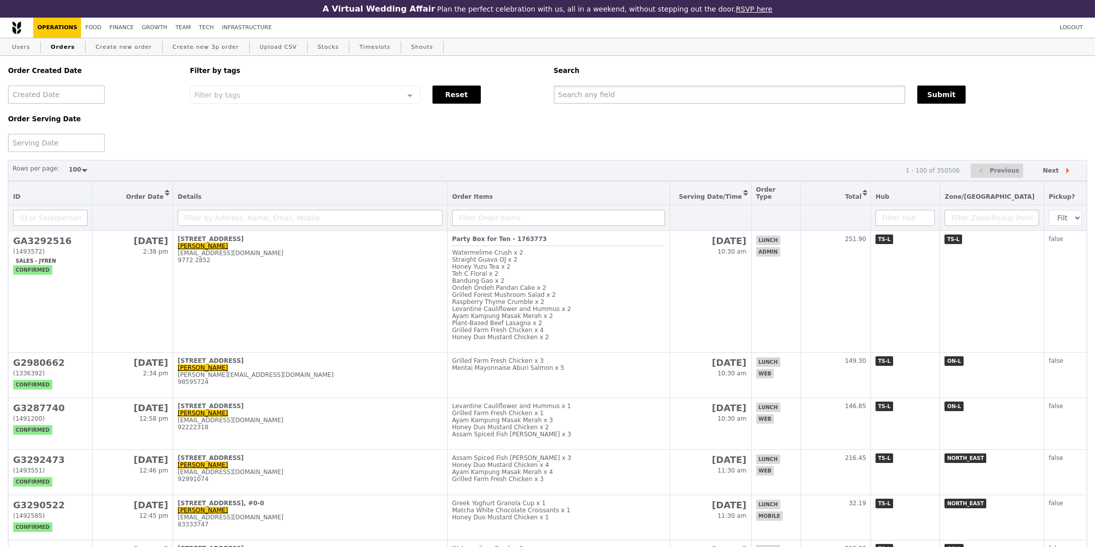
click at [638, 93] on input "text" at bounding box center [729, 95] width 351 height 18
paste input "GA3292516"
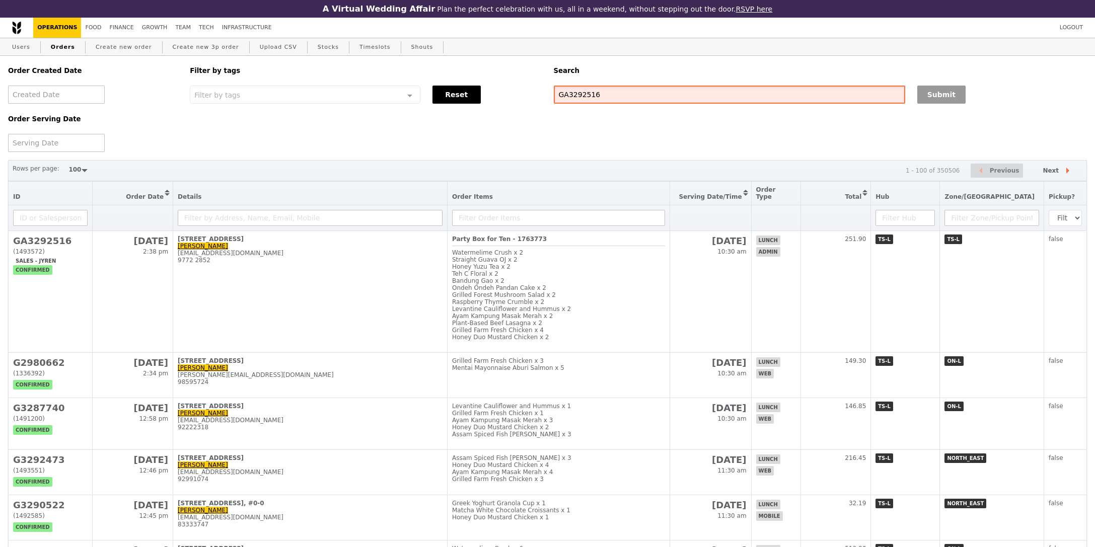
type input "GA3292516"
drag, startPoint x: 931, startPoint y: 92, endPoint x: 922, endPoint y: 94, distance: 9.3
click at [931, 91] on button "Submit" at bounding box center [941, 95] width 48 height 18
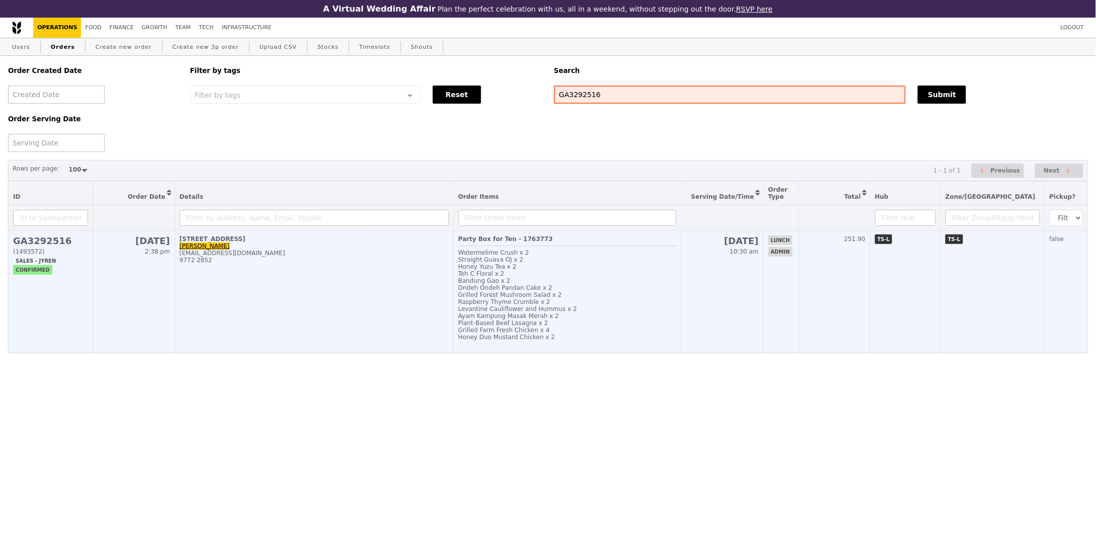
click at [731, 323] on td "1 Oct 10:30 am" at bounding box center [722, 292] width 83 height 122
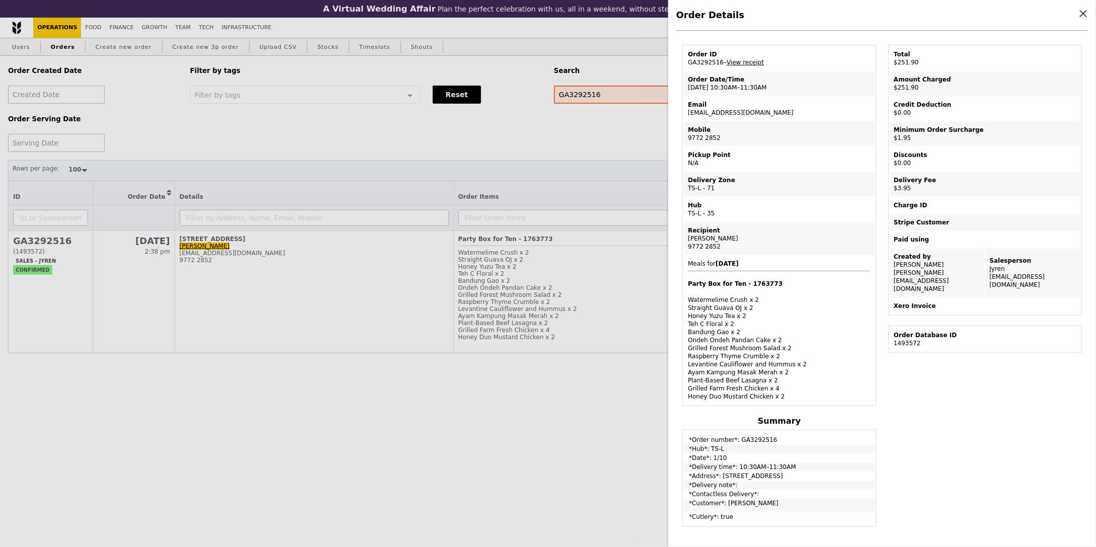
scroll to position [62, 0]
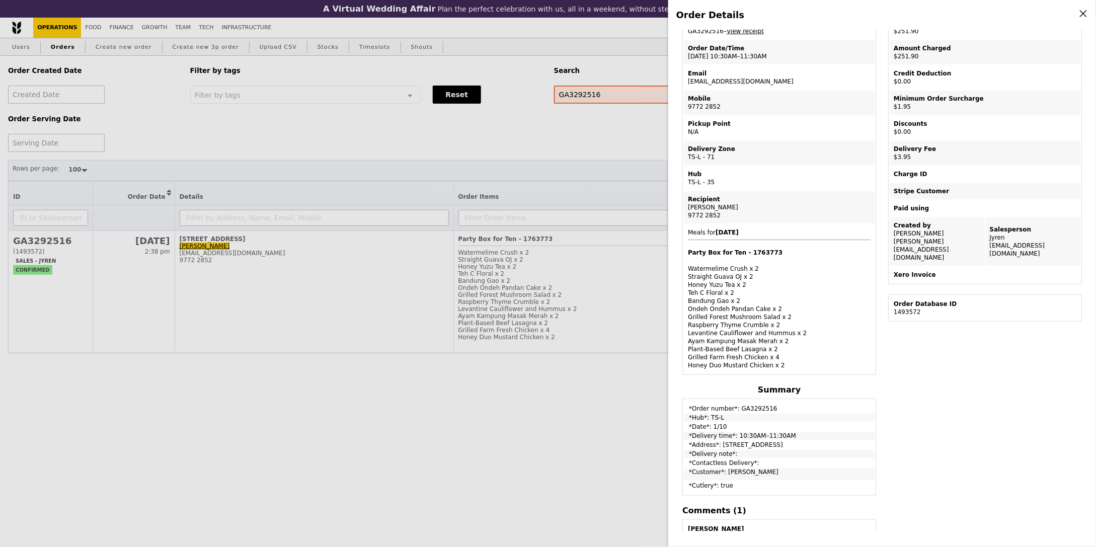
drag, startPoint x: 722, startPoint y: 439, endPoint x: 827, endPoint y: 436, distance: 105.2
click at [827, 441] on td "*Address*: 250 North Bridge Road, #35-00" at bounding box center [779, 445] width 191 height 8
copy td "250 North Bridge Road, #35-00"
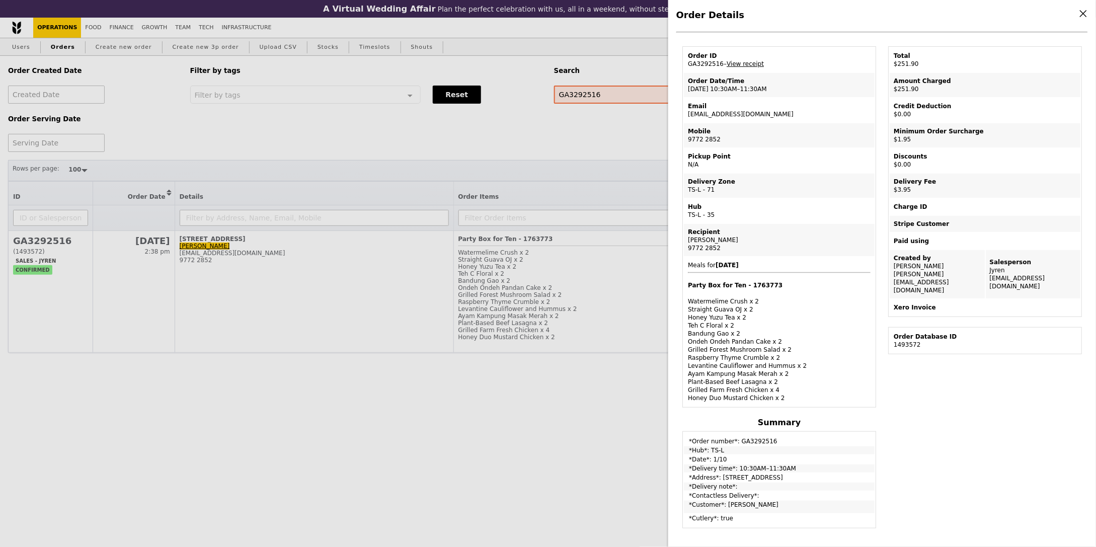
scroll to position [0, 0]
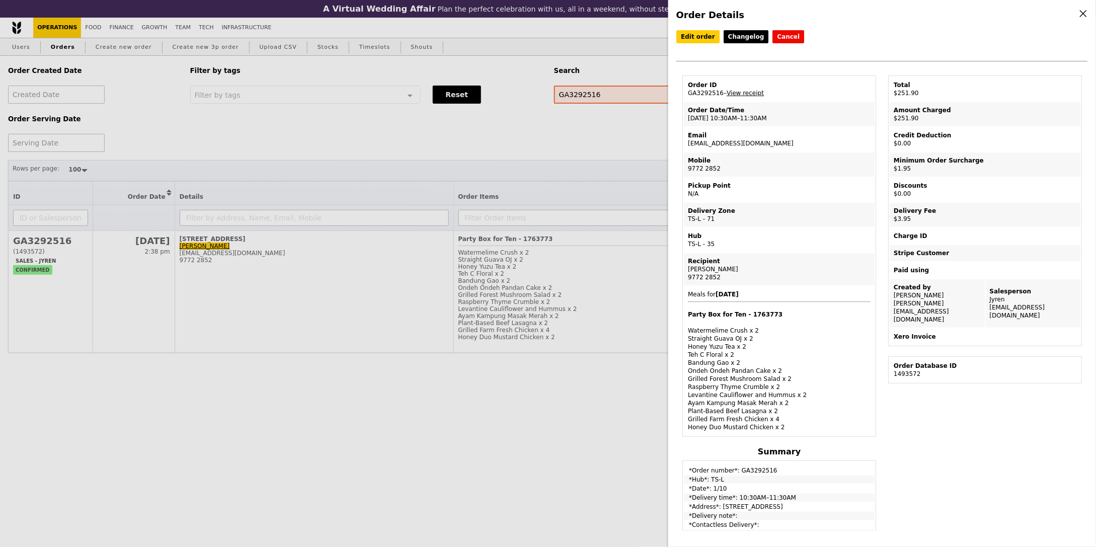
click at [749, 88] on div "Order ID" at bounding box center [779, 85] width 183 height 8
click at [749, 90] on link "View receipt" at bounding box center [745, 93] width 37 height 7
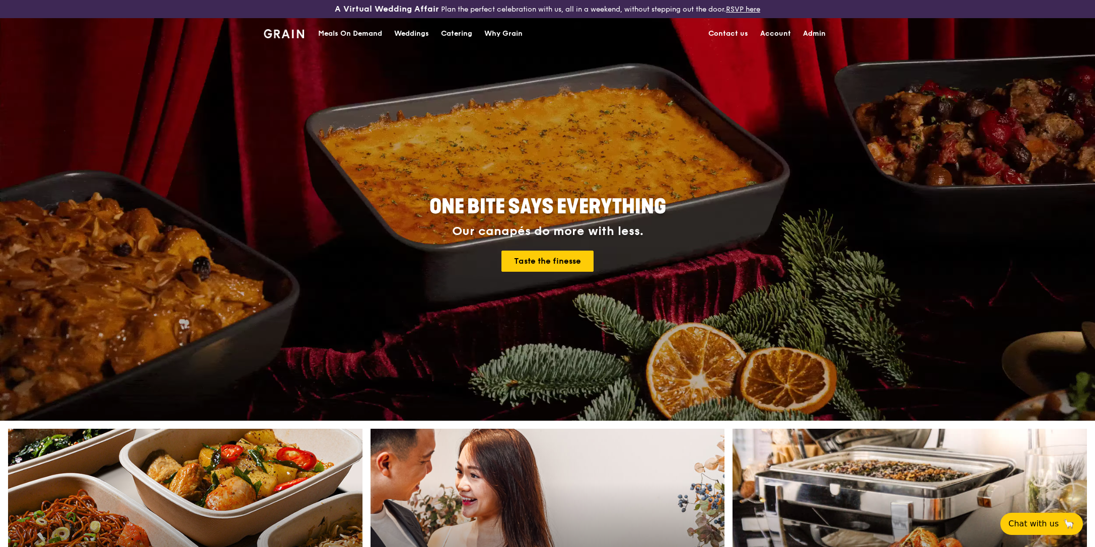
click at [349, 27] on div "Meals On Demand" at bounding box center [350, 34] width 64 height 30
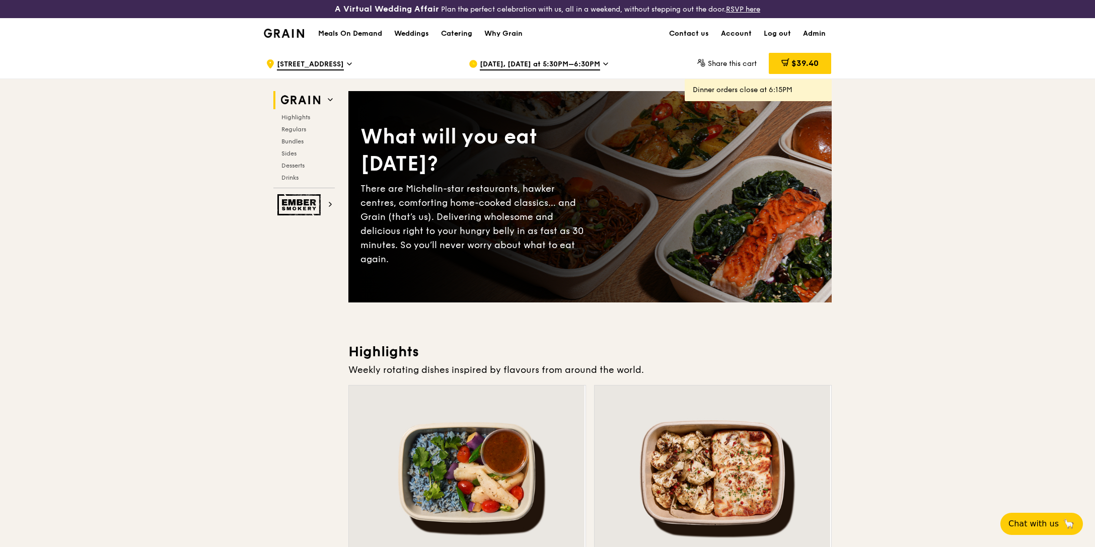
drag, startPoint x: 509, startPoint y: 60, endPoint x: 506, endPoint y: 69, distance: 9.1
click at [509, 60] on span "Sep 24, Today at 5:30PM–6:30PM" at bounding box center [540, 64] width 120 height 11
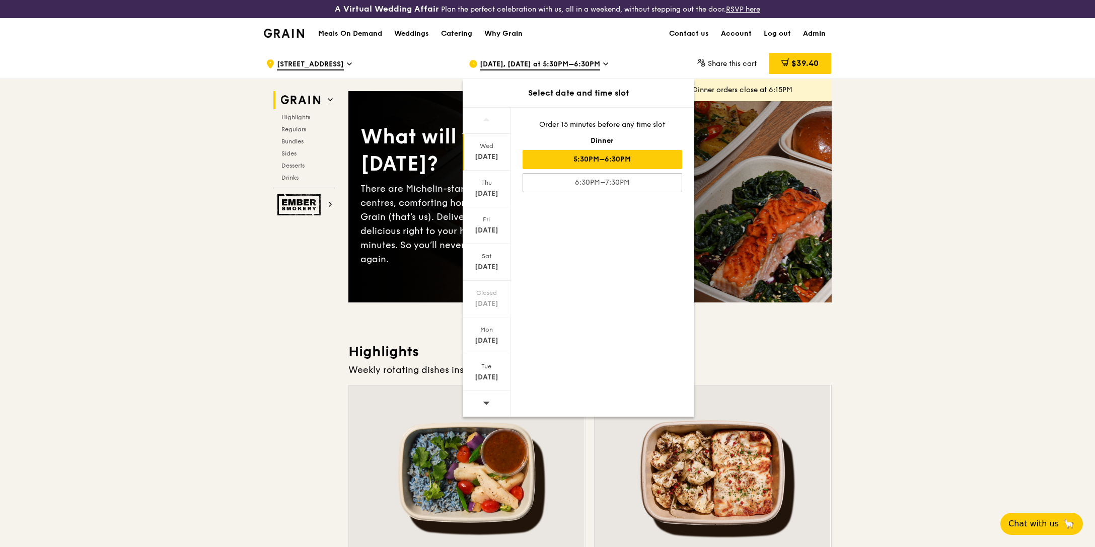
click at [486, 398] on span at bounding box center [486, 403] width 7 height 24
click at [479, 146] on div "Wed" at bounding box center [486, 146] width 45 height 8
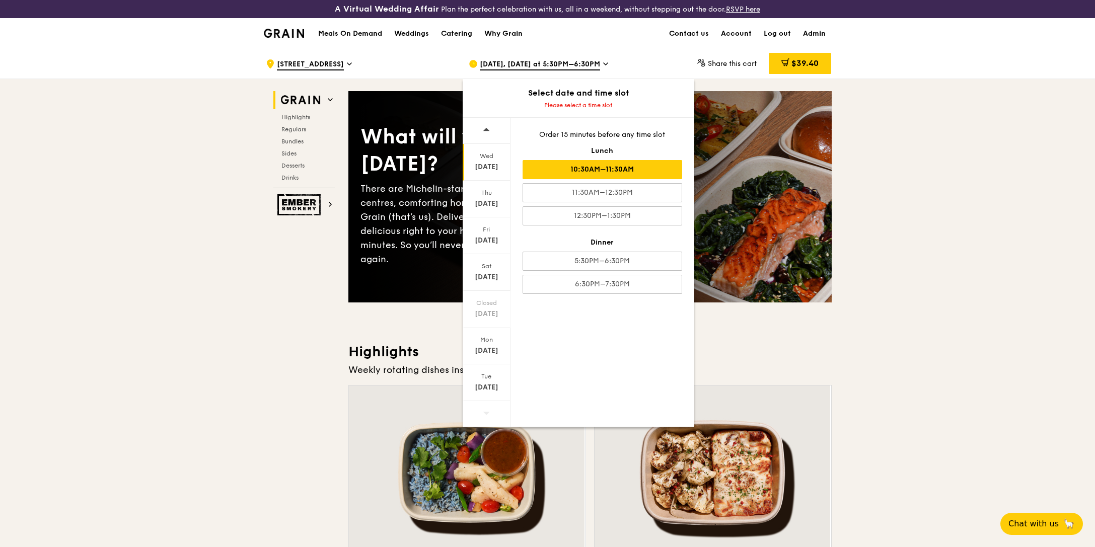
click at [598, 173] on div "10:30AM–11:30AM" at bounding box center [602, 169] width 160 height 19
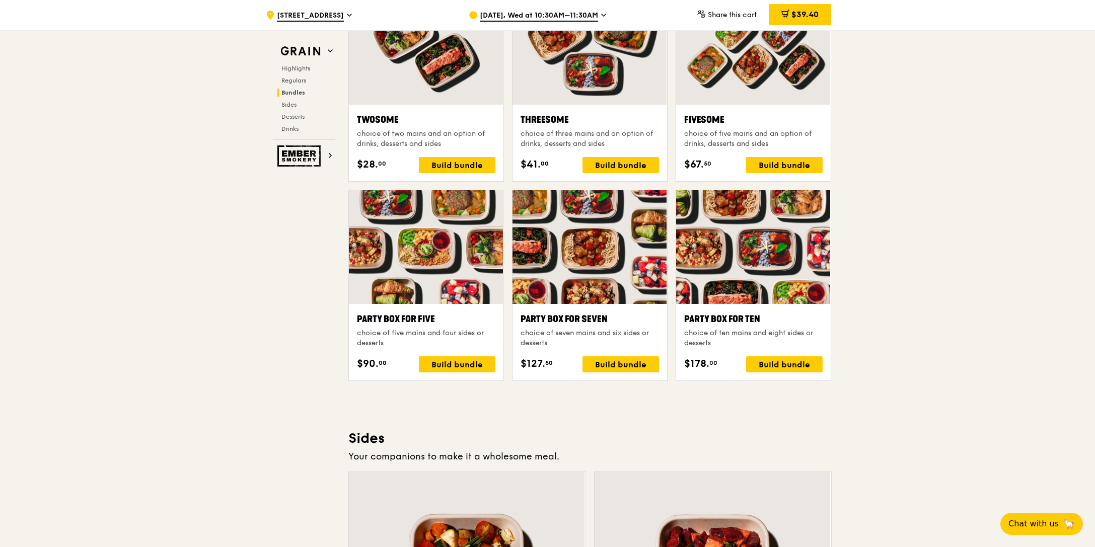
scroll to position [1569, 0]
click at [1052, 276] on div ".cls-1 { fill: none; stroke: #fff; stroke-linecap: round; stroke-linejoin: roun…" at bounding box center [547, 451] width 1095 height 3943
drag, startPoint x: 1010, startPoint y: 418, endPoint x: 1003, endPoint y: 420, distance: 7.3
click at [1007, 419] on div ".cls-1 { fill: none; stroke: #fff; stroke-linecap: round; stroke-linejoin: roun…" at bounding box center [547, 451] width 1095 height 3943
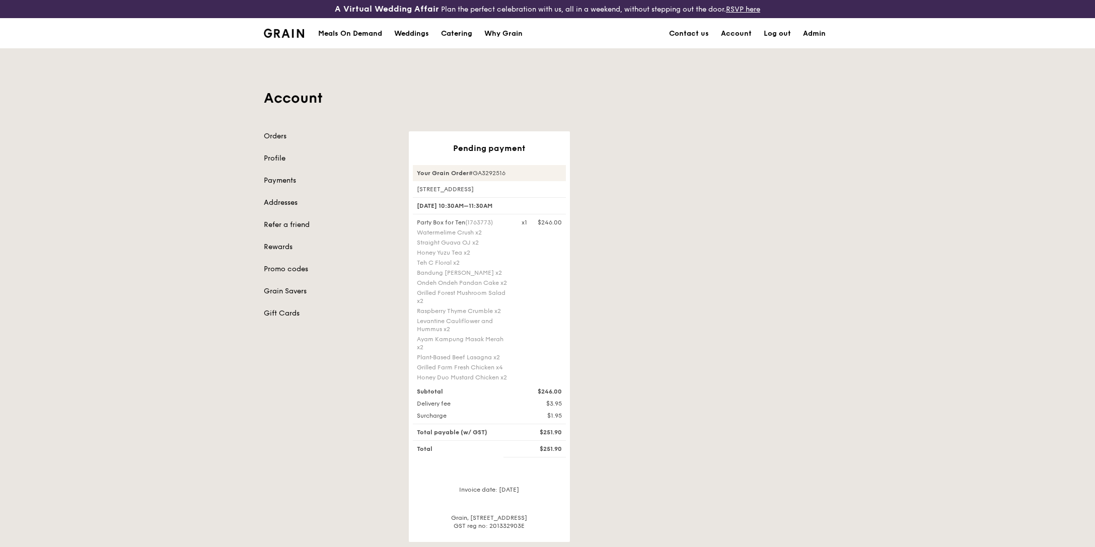
click at [761, 298] on div "Pending payment Your Grain Order #GA3292516 250 North Bridge Road, #35-00 1 Oct…" at bounding box center [620, 336] width 435 height 411
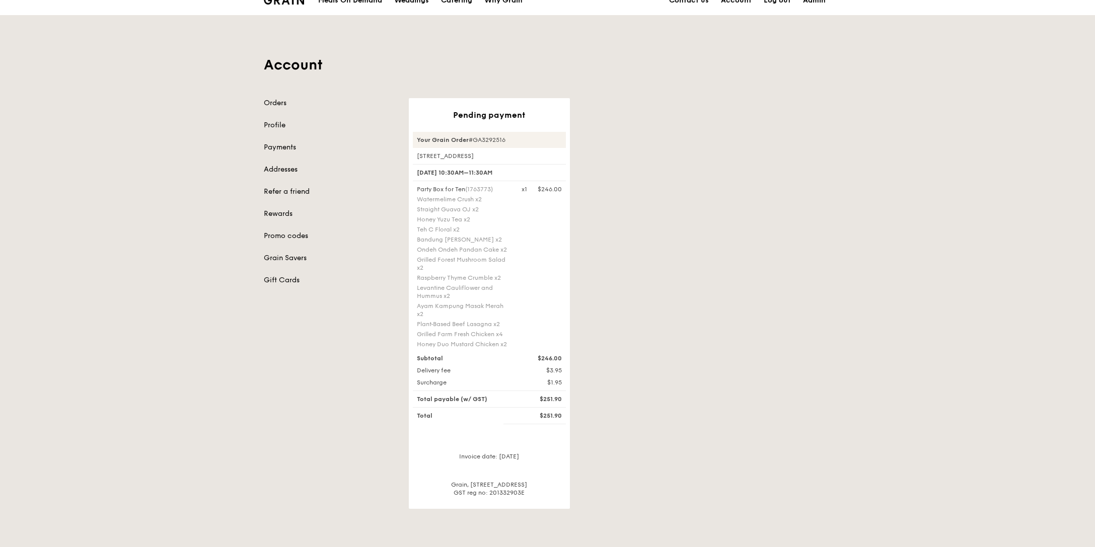
scroll to position [48, 0]
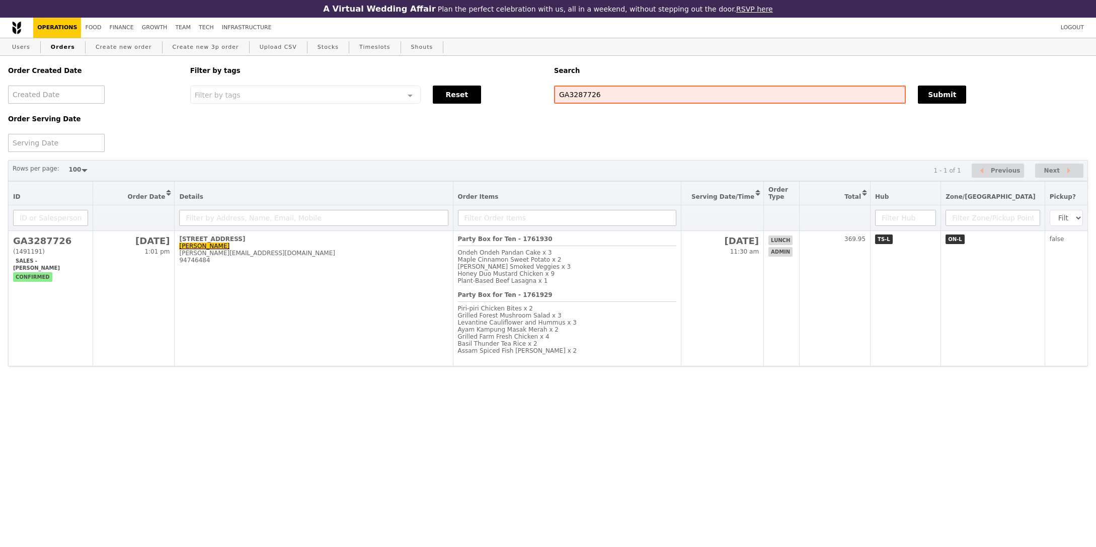
select select "100"
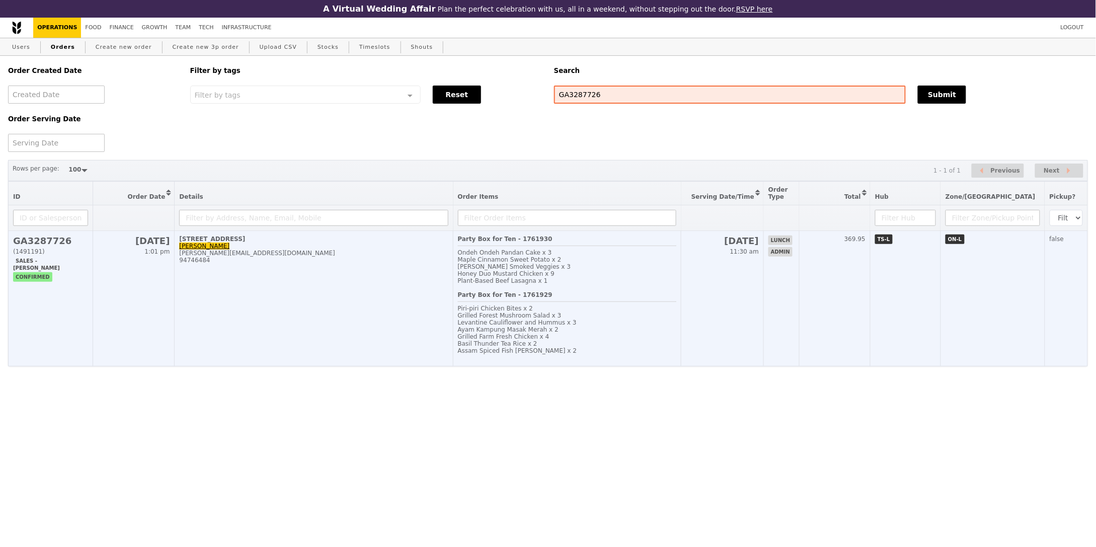
click at [800, 322] on td "lunch admin" at bounding box center [782, 298] width 36 height 135
